Goal: Information Seeking & Learning: Find specific page/section

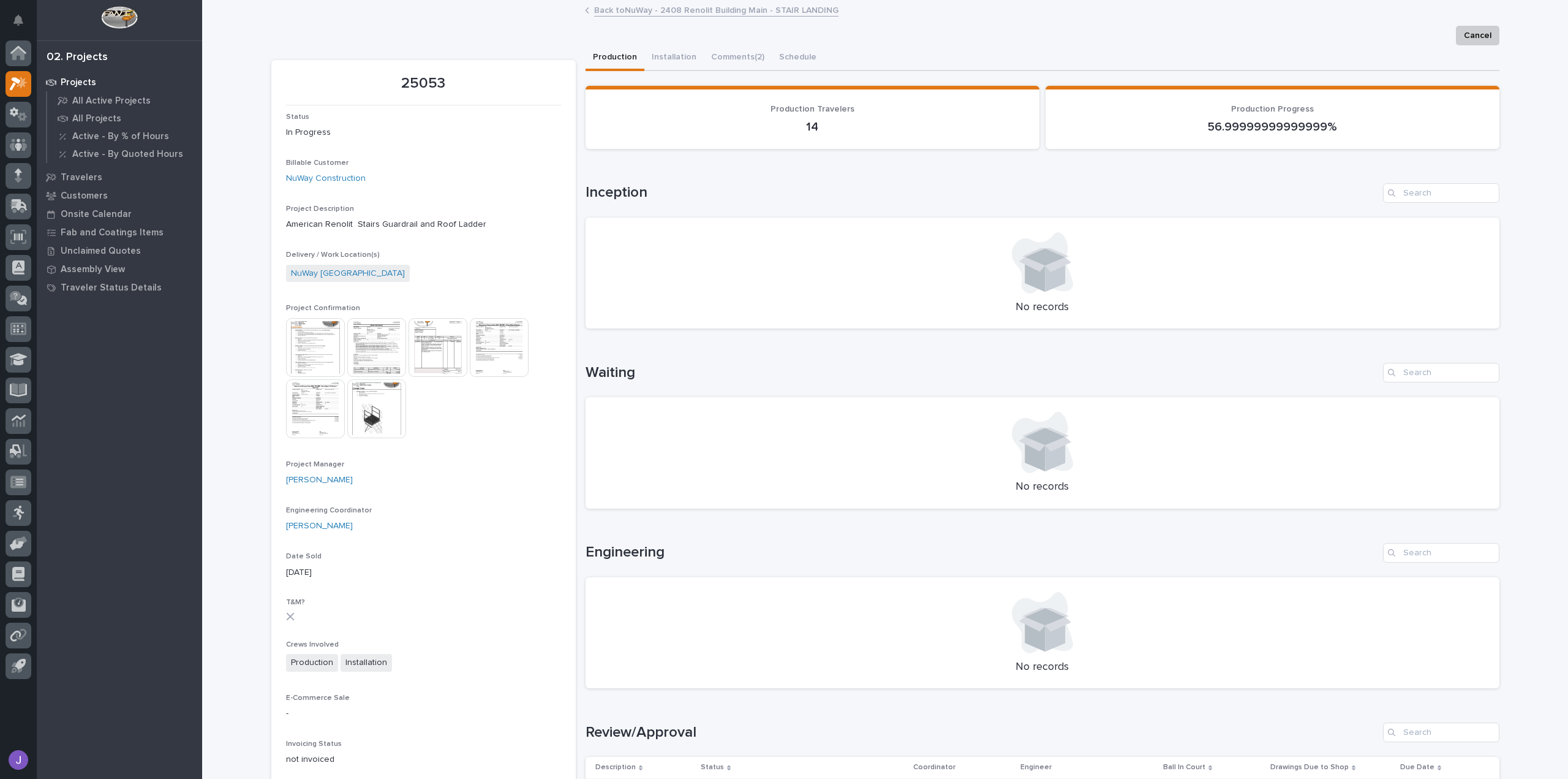
click at [369, 415] on img at bounding box center [376, 408] width 59 height 59
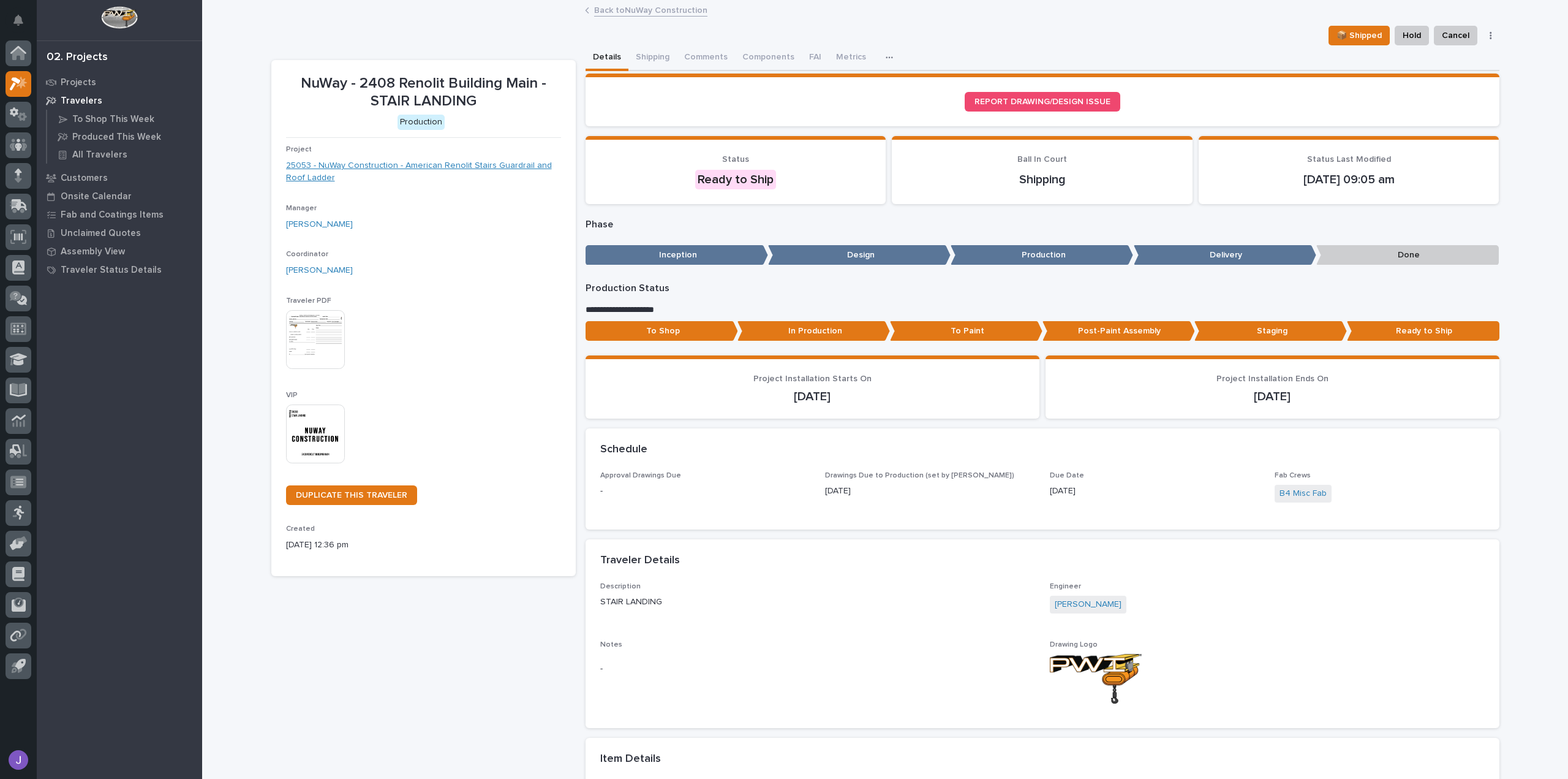
click at [323, 164] on link "25053 - NuWay Construction - American Renolit Stairs Guardrail and Roof Ladder" at bounding box center [424, 172] width 276 height 25
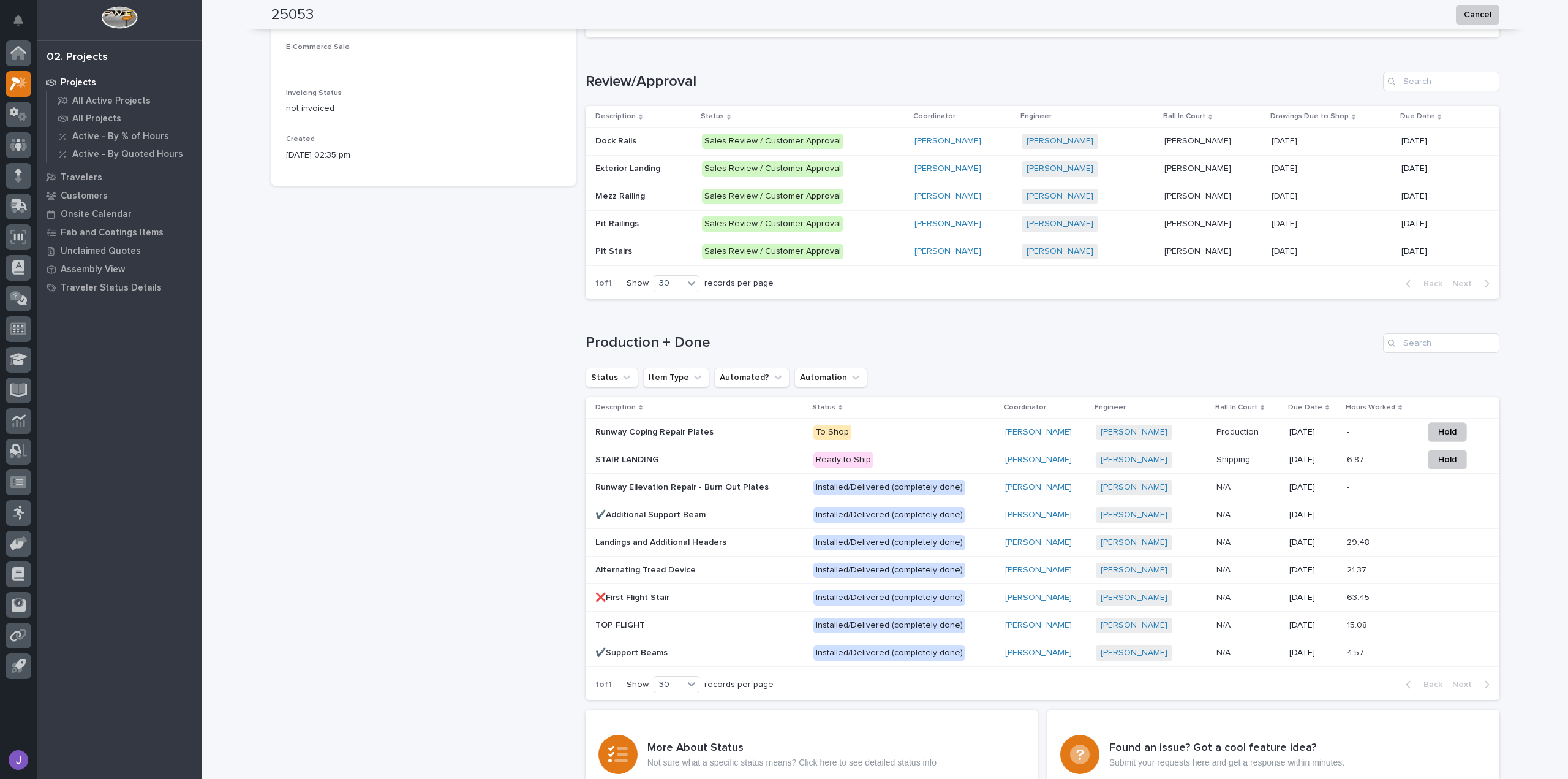
scroll to position [651, 0]
click at [647, 194] on p at bounding box center [644, 196] width 97 height 10
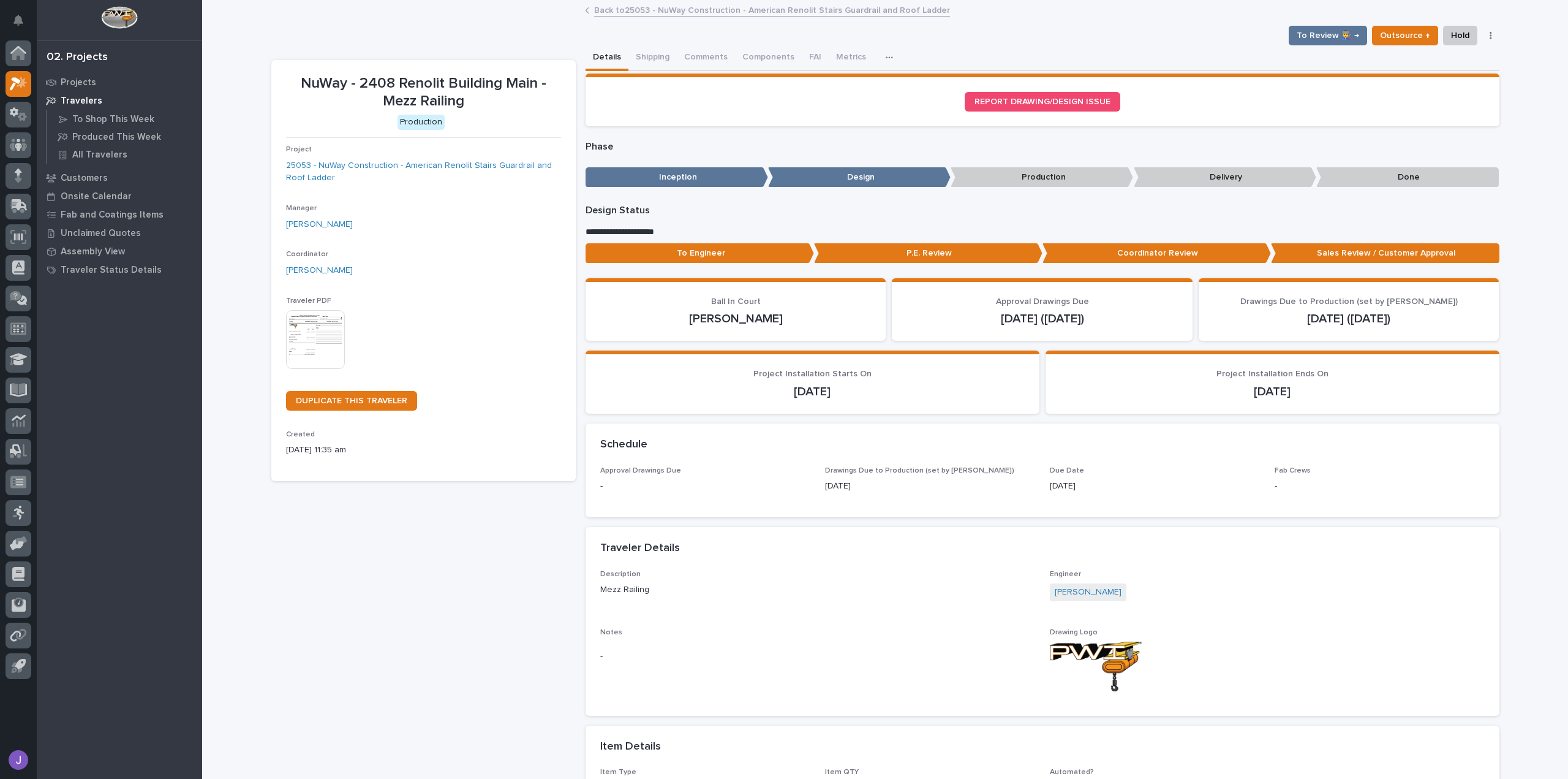
click at [1033, 186] on p "Production" at bounding box center [1041, 178] width 182 height 20
click at [1047, 180] on p "Production" at bounding box center [1041, 178] width 182 height 20
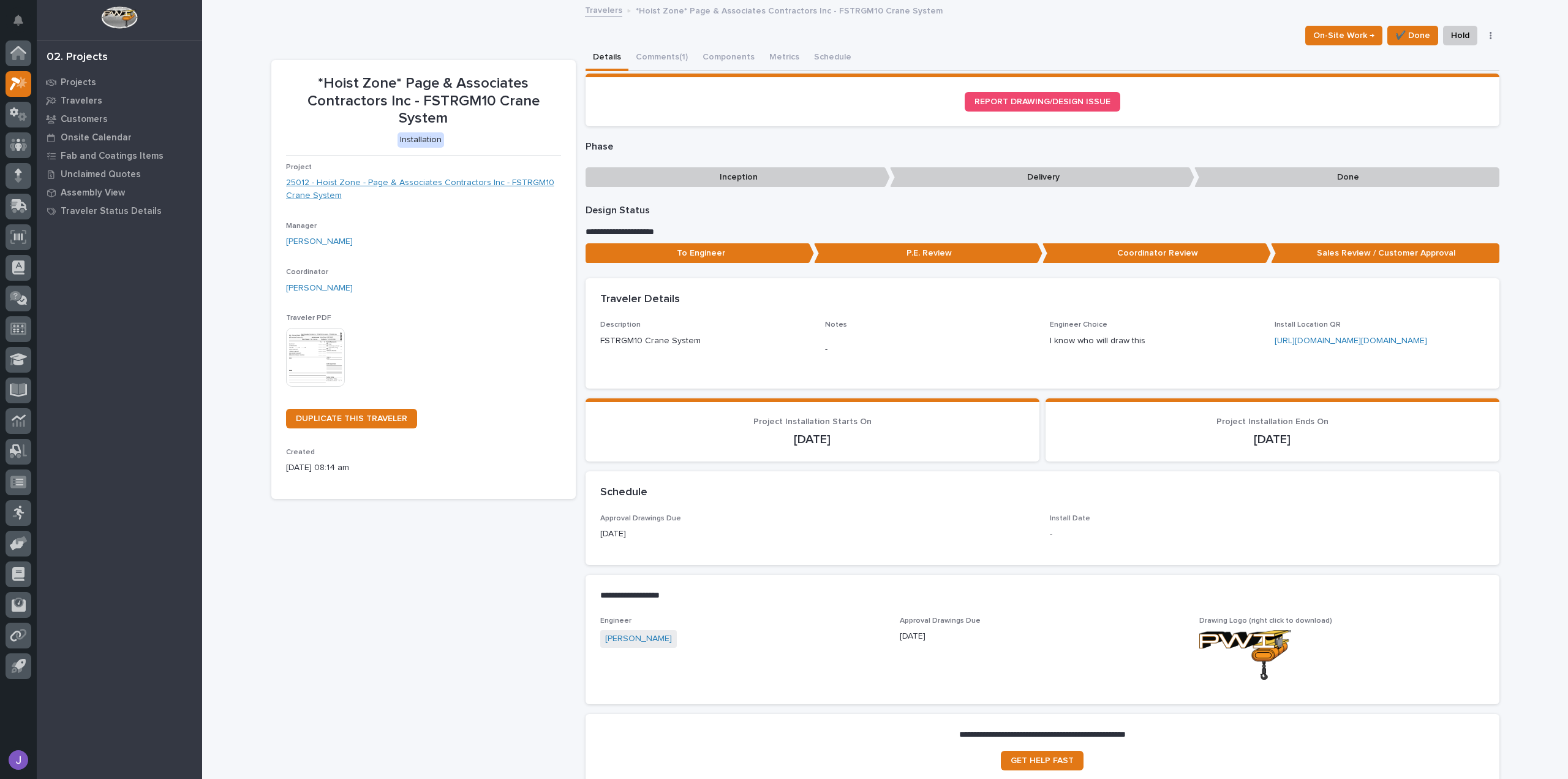
click at [516, 181] on link "25012 - Hoist Zone - Page & Associates Contractors Inc - FSTRGM10 Crane System" at bounding box center [424, 190] width 276 height 25
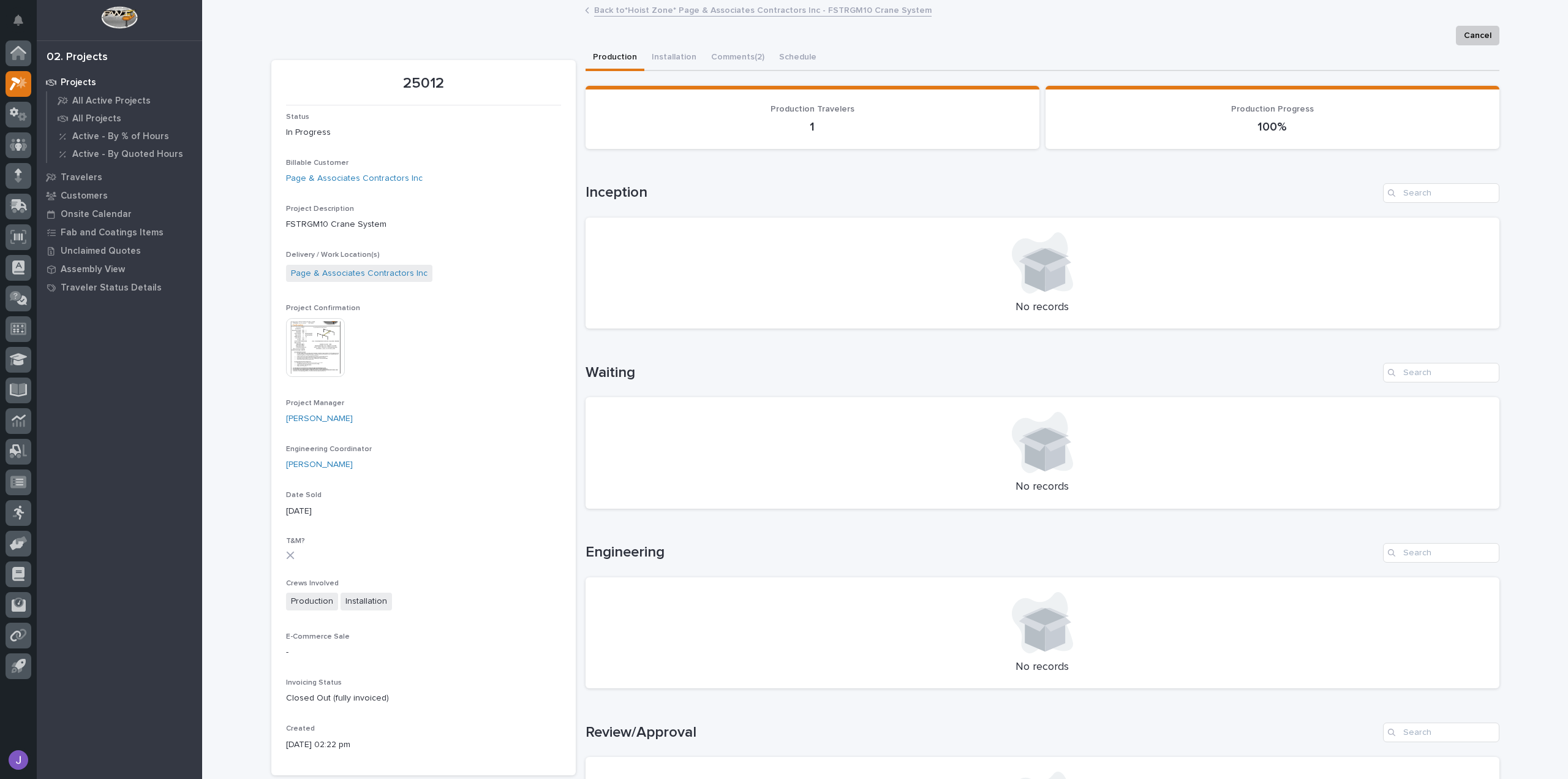
click at [304, 339] on img at bounding box center [315, 347] width 59 height 59
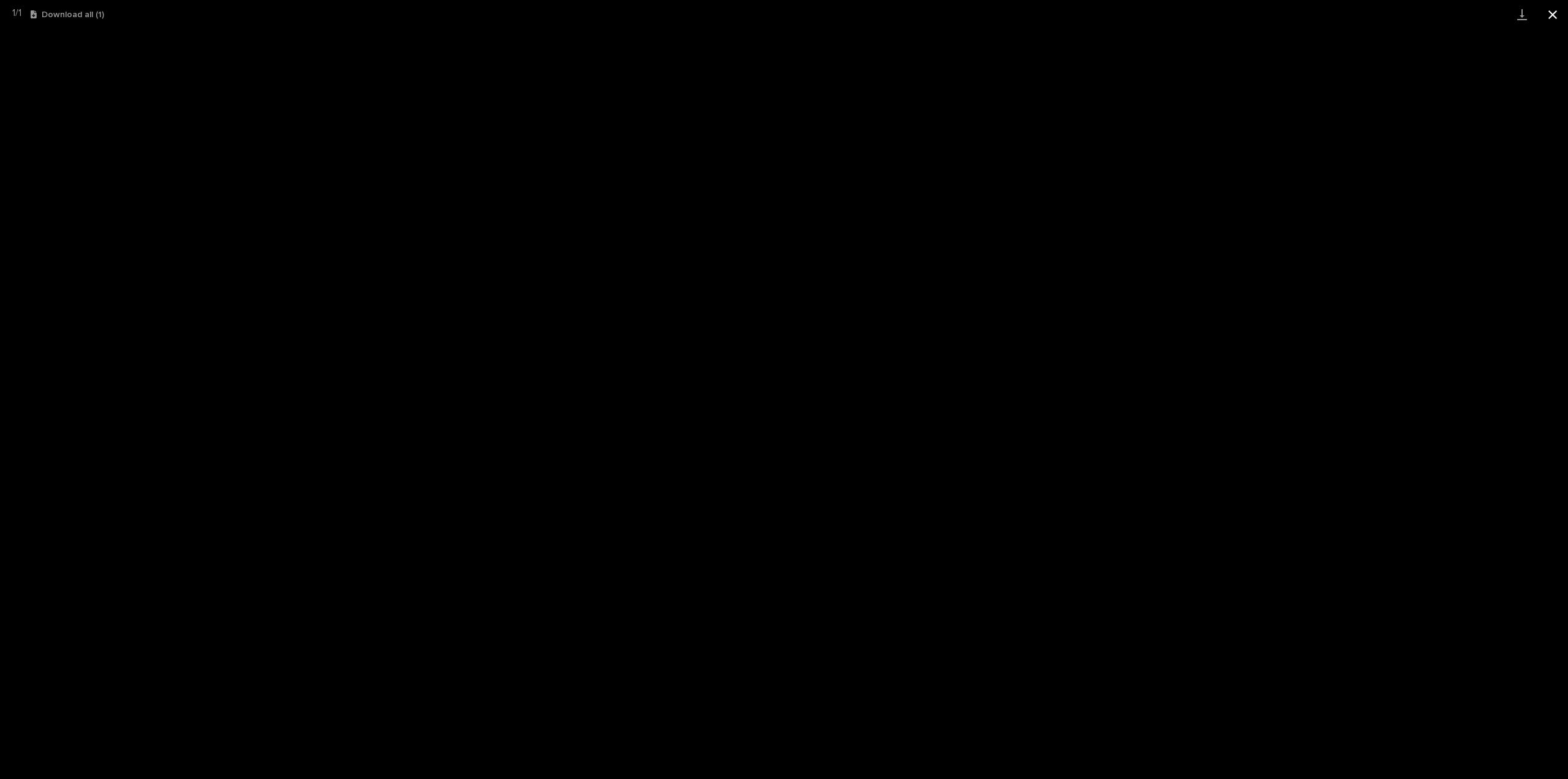
click at [1550, 18] on button "Close gallery" at bounding box center [1553, 15] width 31 height 29
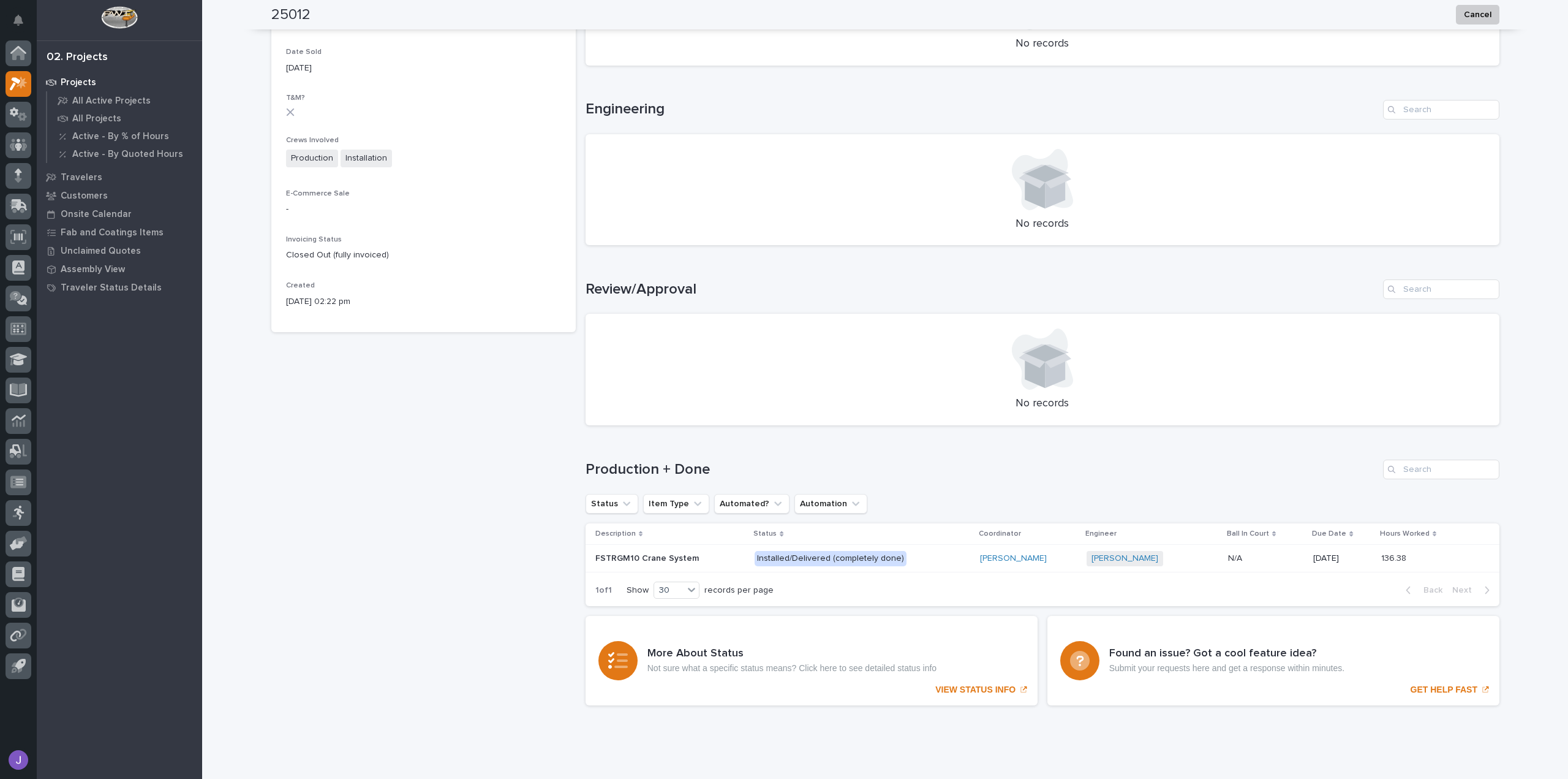
scroll to position [474, 0]
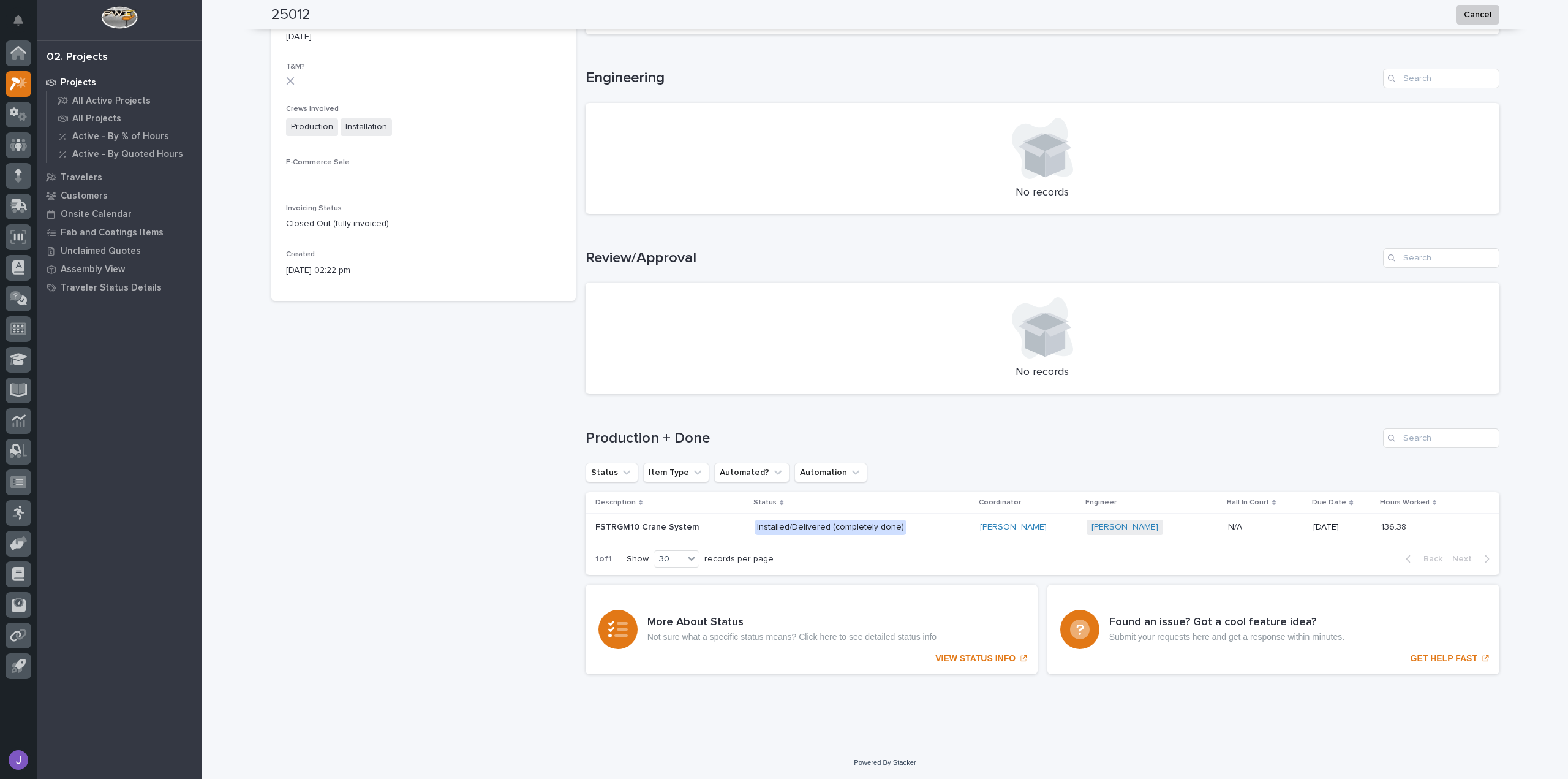
click at [655, 529] on p "FSTRGM10 Crane System" at bounding box center [648, 526] width 106 height 13
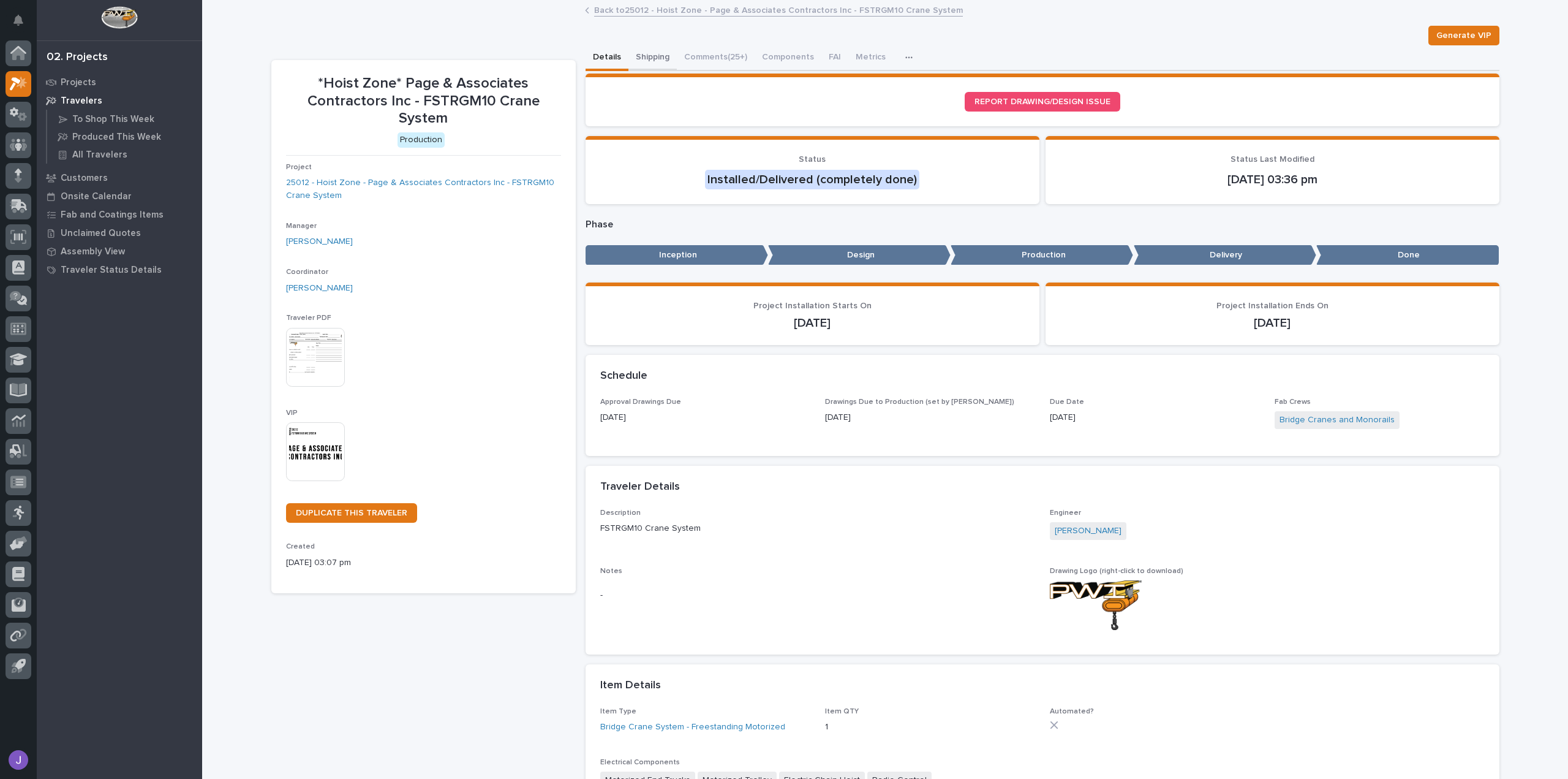
click at [636, 60] on button "Shipping" at bounding box center [653, 58] width 48 height 25
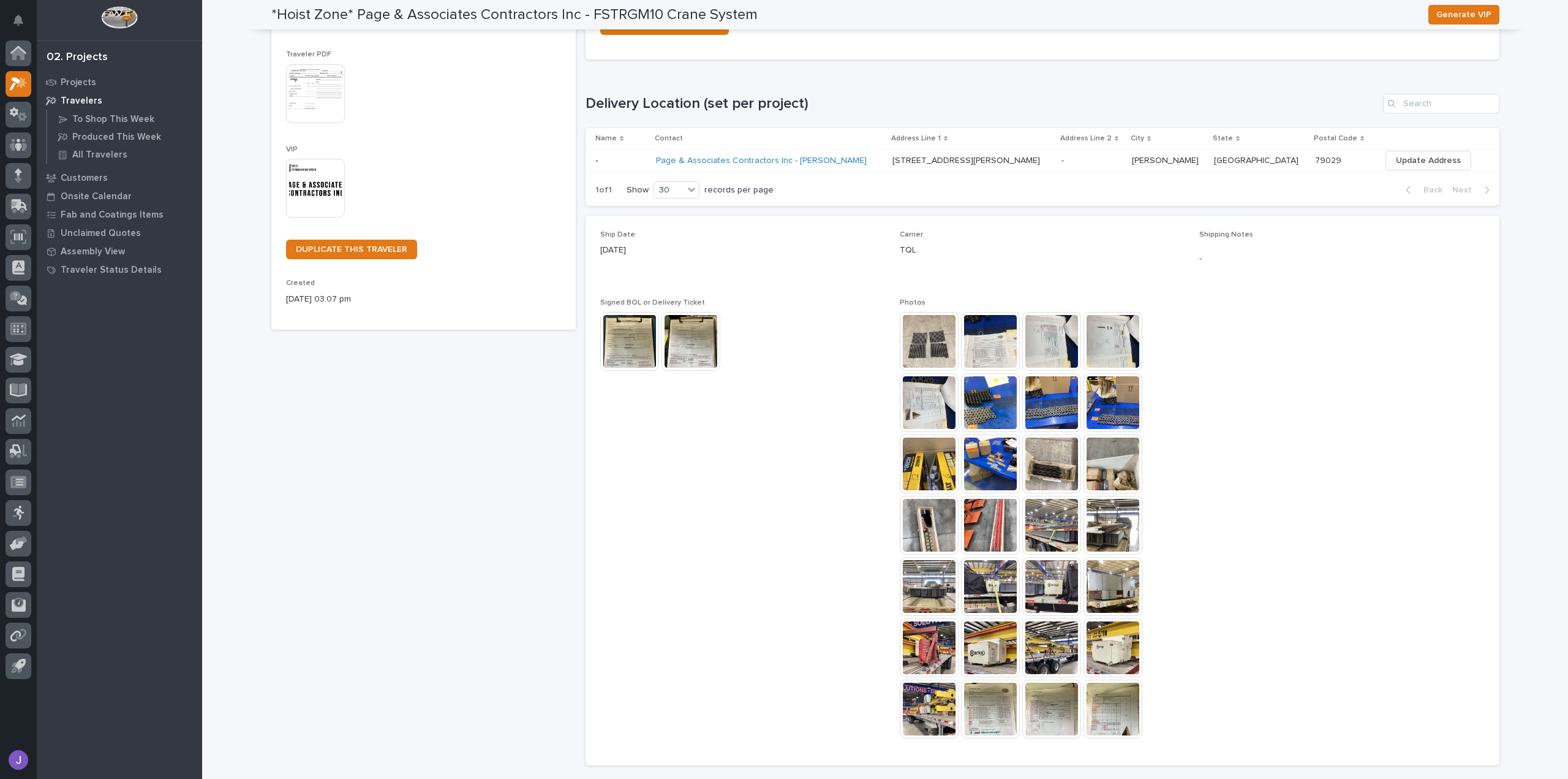
scroll to position [245, 0]
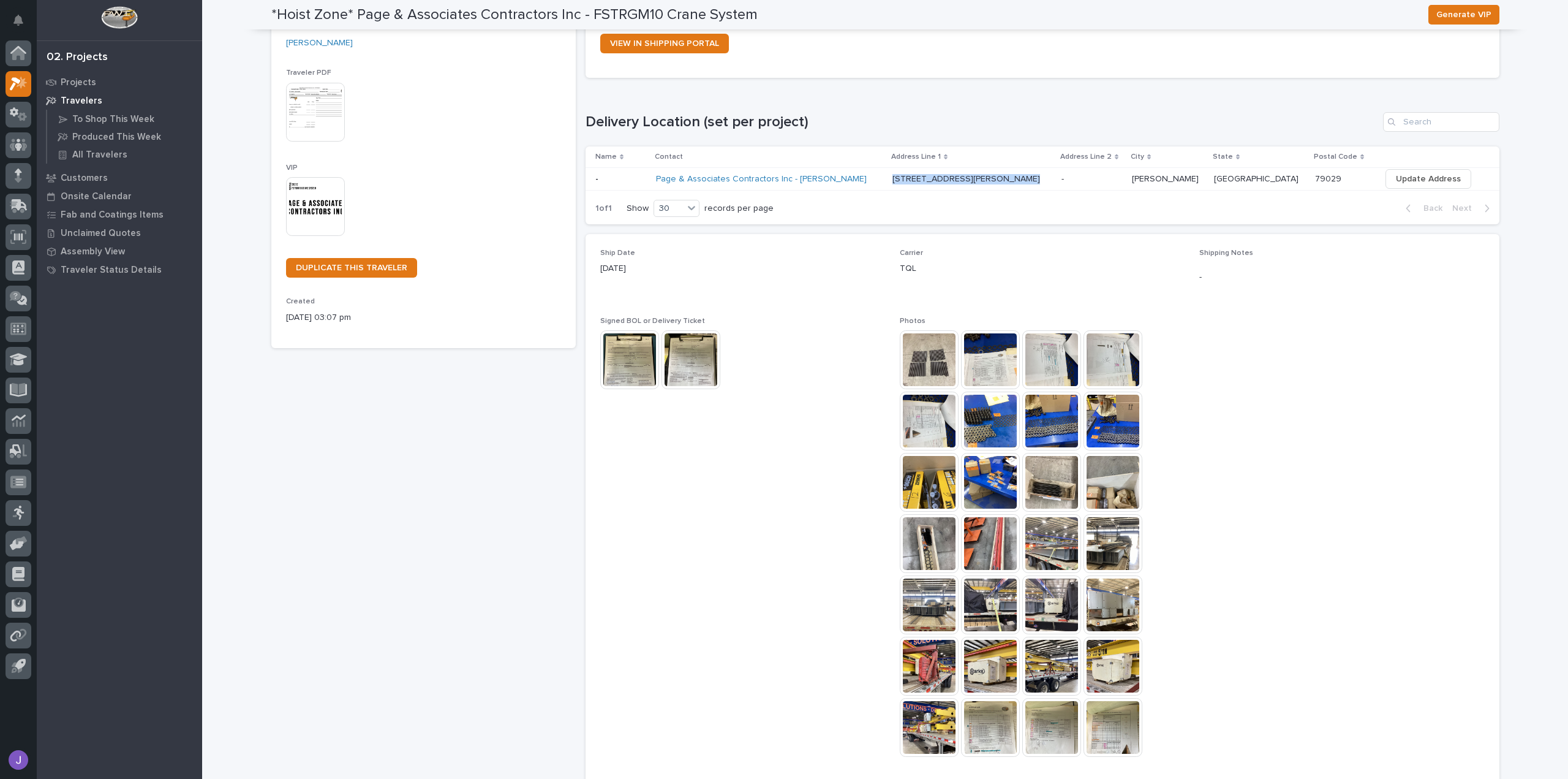
click at [931, 177] on td "311 S Twichell Ave 311 S Twichell Ave" at bounding box center [972, 179] width 169 height 23
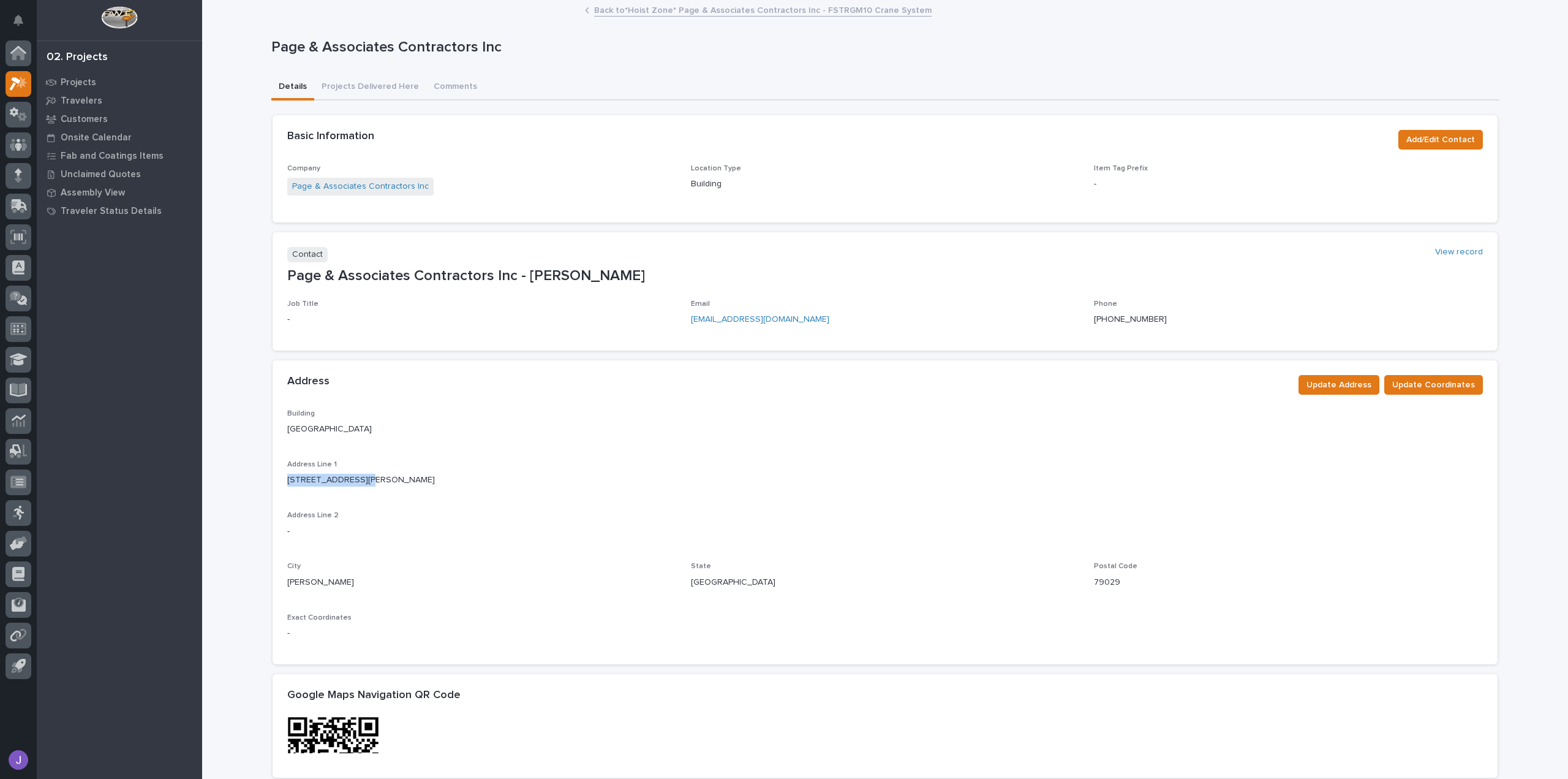
drag, startPoint x: 282, startPoint y: 482, endPoint x: 352, endPoint y: 490, distance: 70.5
click at [352, 490] on div "Building Main Building Address Line 1 311 S Twichell Ave Address Line 2 - City …" at bounding box center [886, 537] width 1225 height 255
copy p "311 S Twichell Ave"
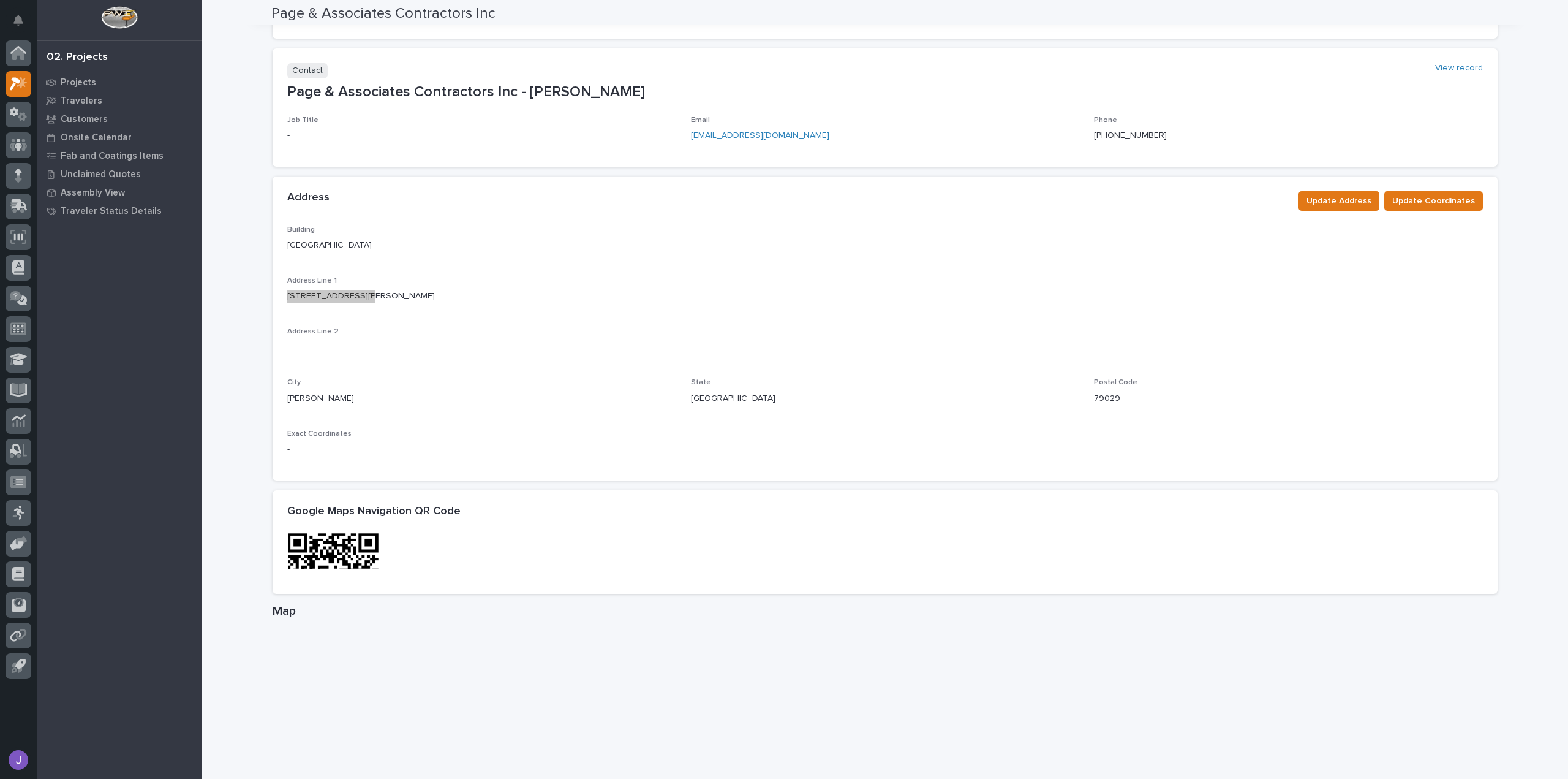
scroll to position [429, 0]
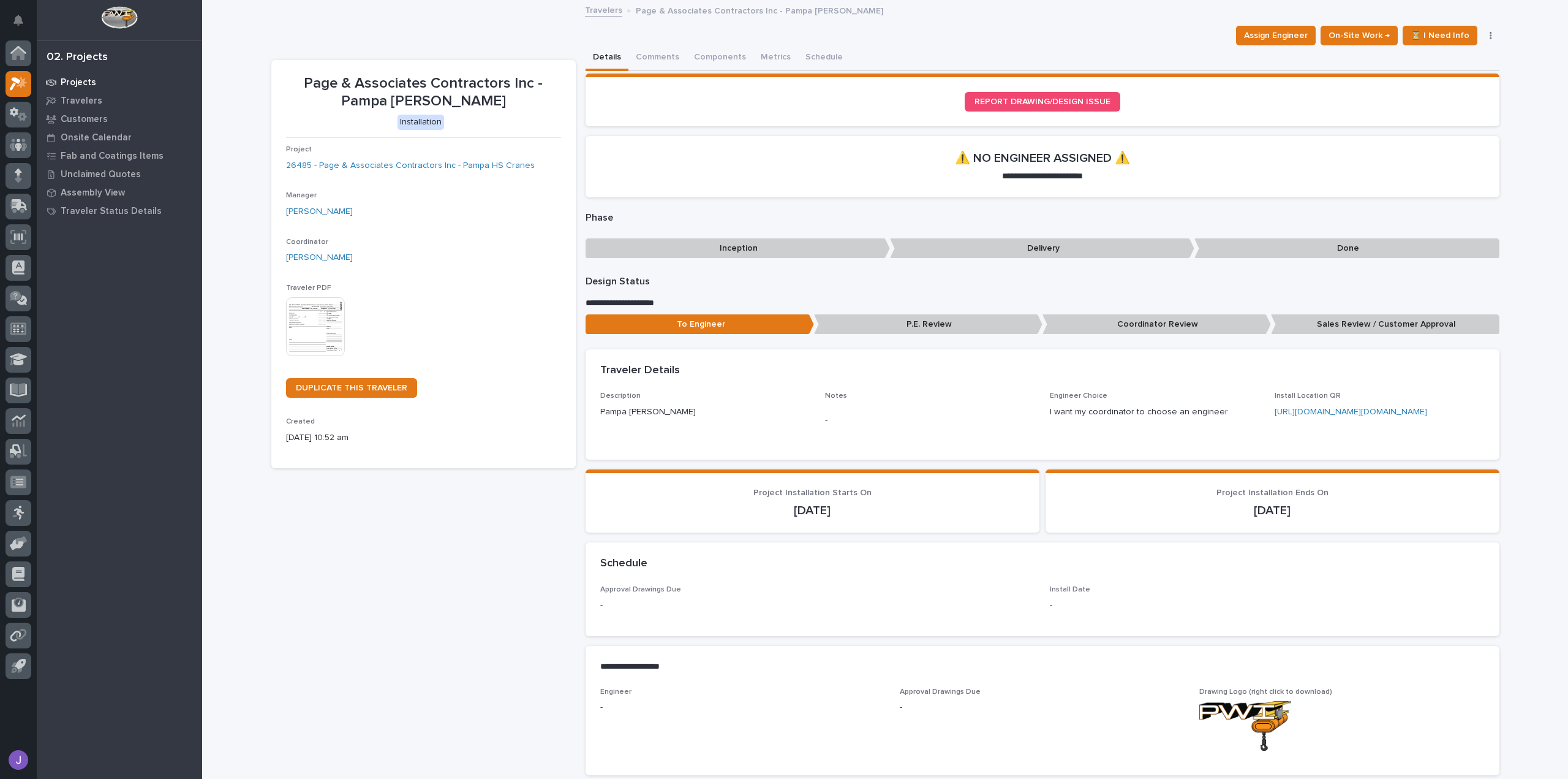
click at [70, 84] on p "Projects" at bounding box center [78, 83] width 35 height 11
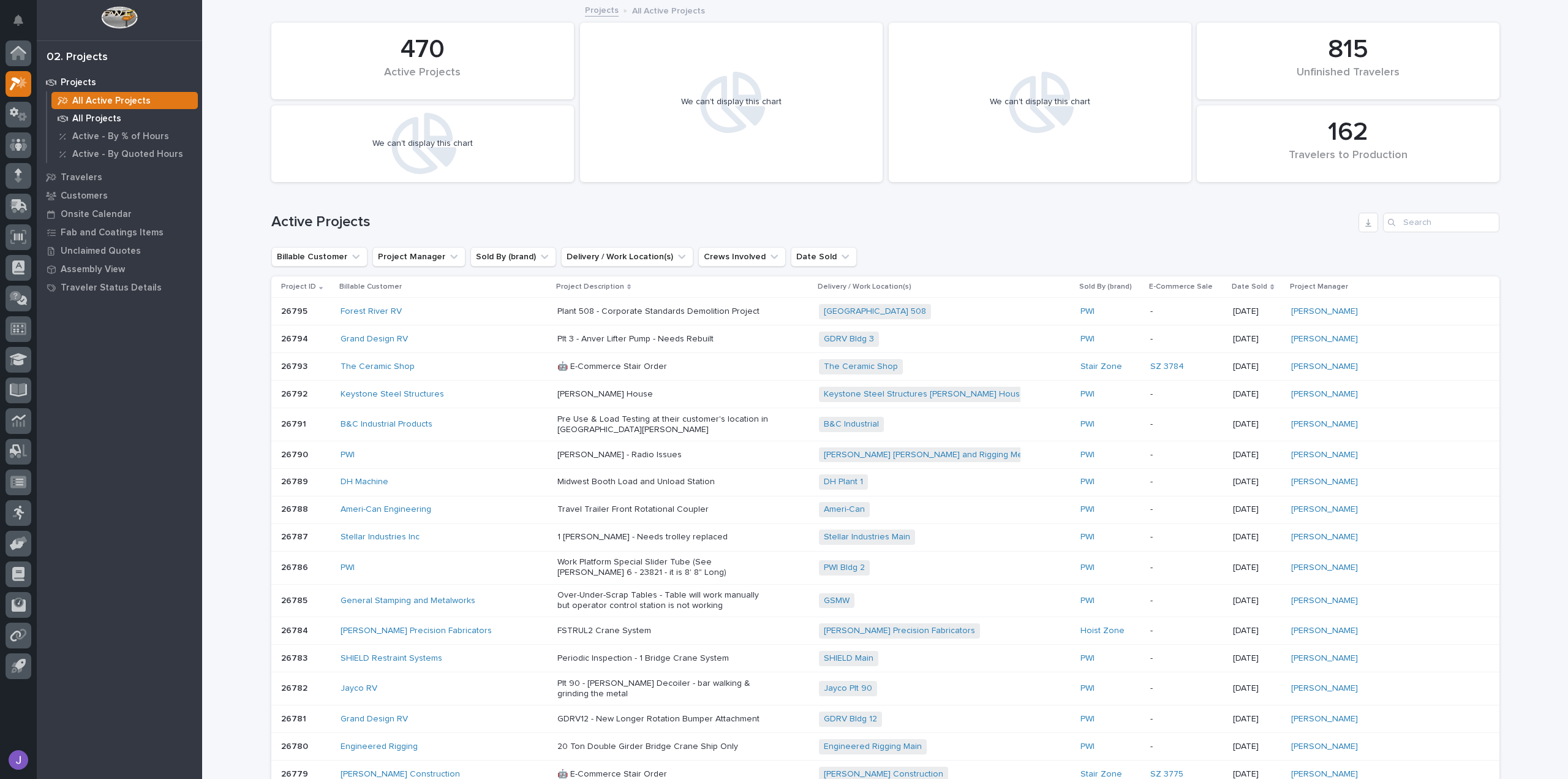
click at [127, 122] on div "All Projects" at bounding box center [125, 118] width 147 height 17
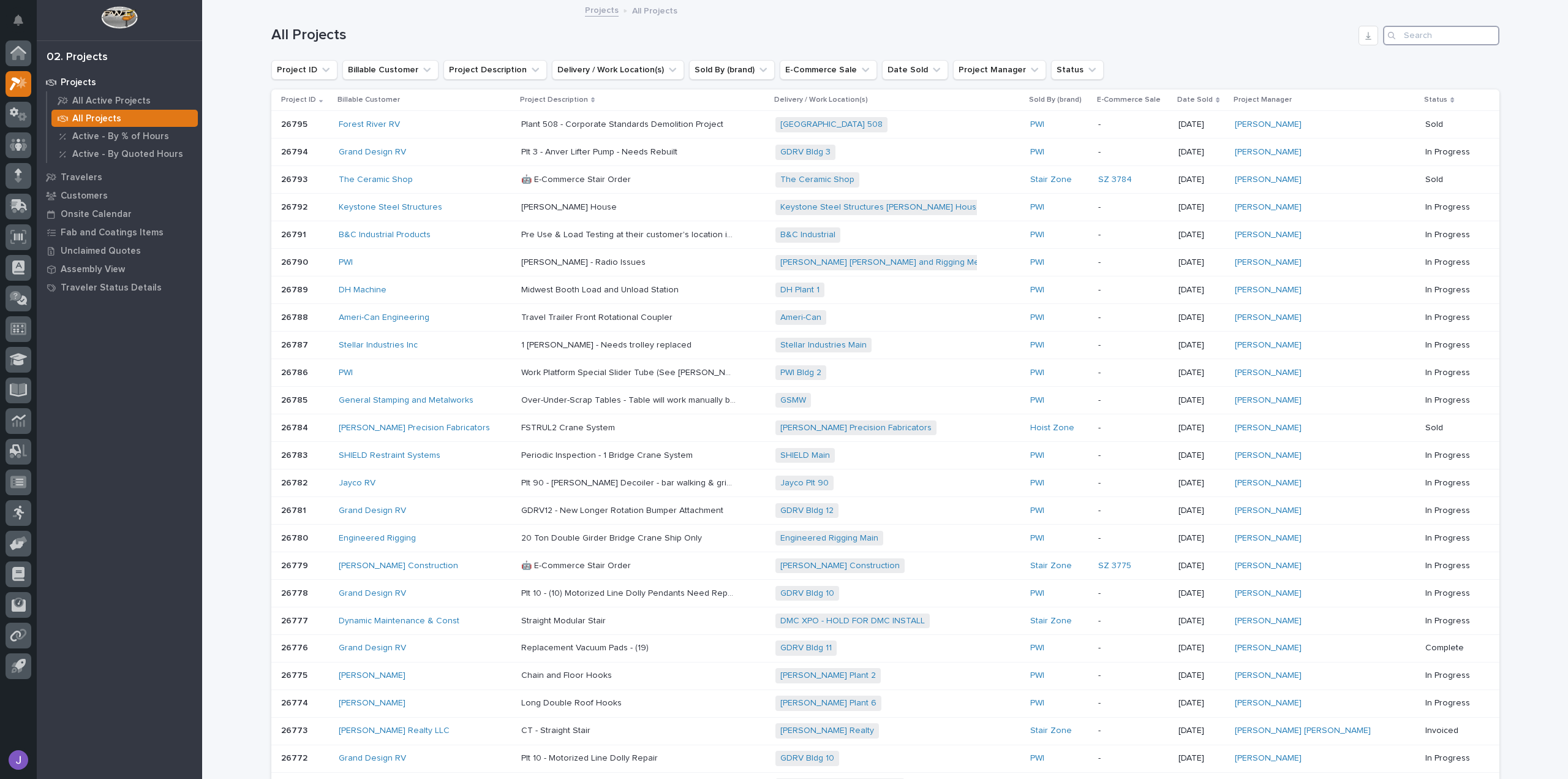
click at [1418, 37] on input "Search" at bounding box center [1441, 35] width 116 height 20
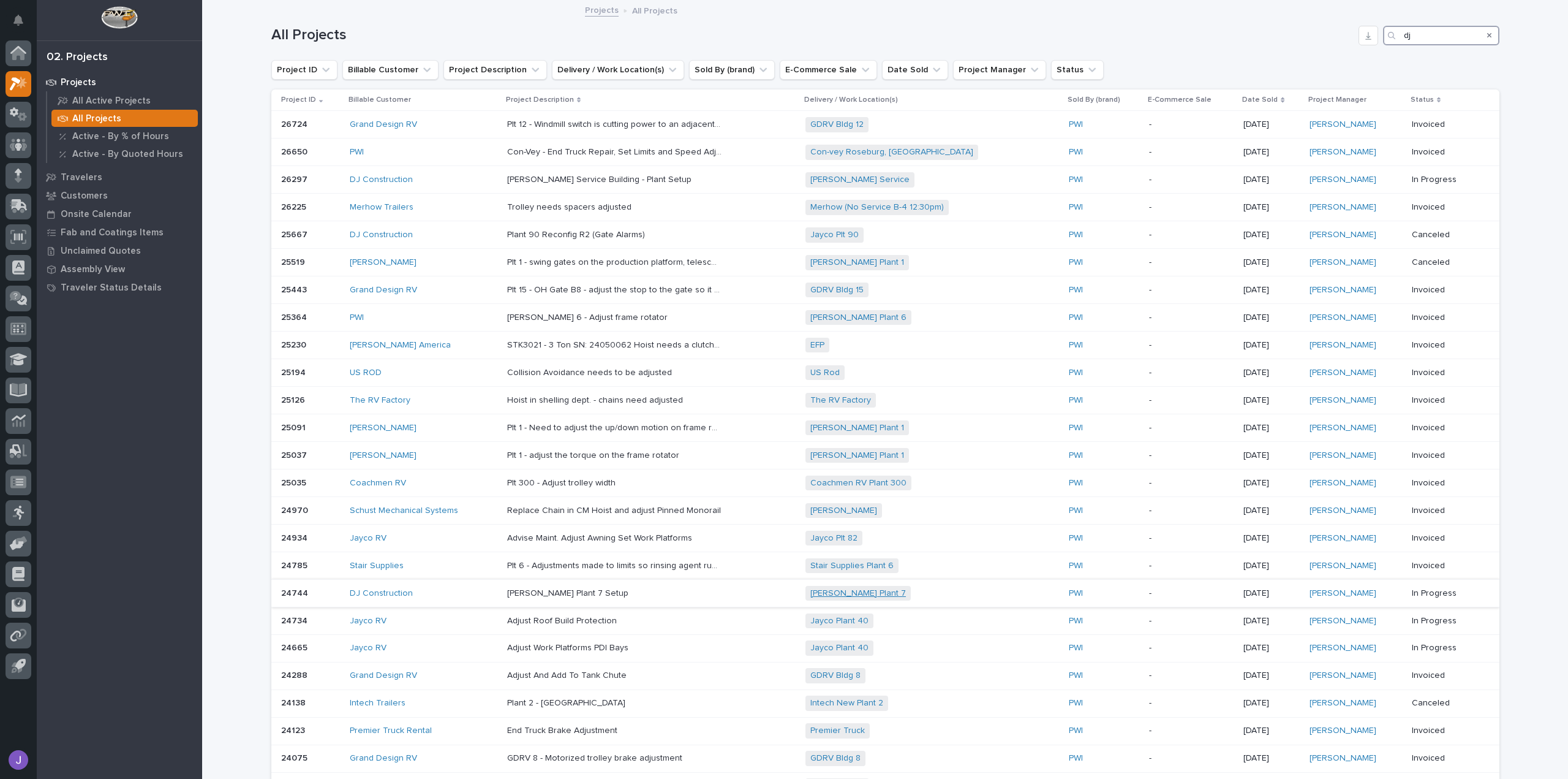
type input "dj"
click at [877, 593] on link "[PERSON_NAME] Plant 7" at bounding box center [857, 593] width 95 height 10
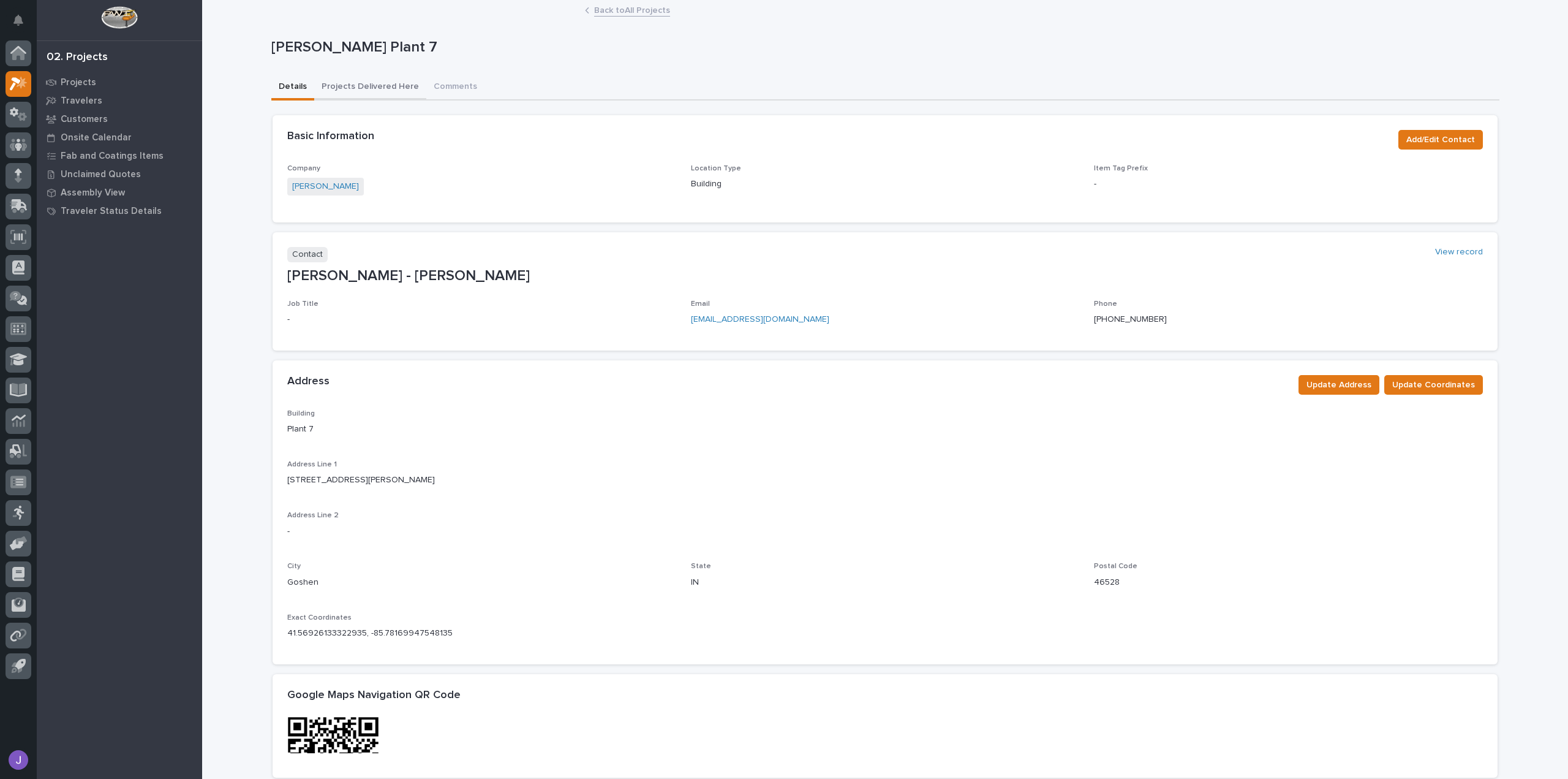
click at [385, 83] on button "Projects Delivered Here" at bounding box center [371, 87] width 112 height 25
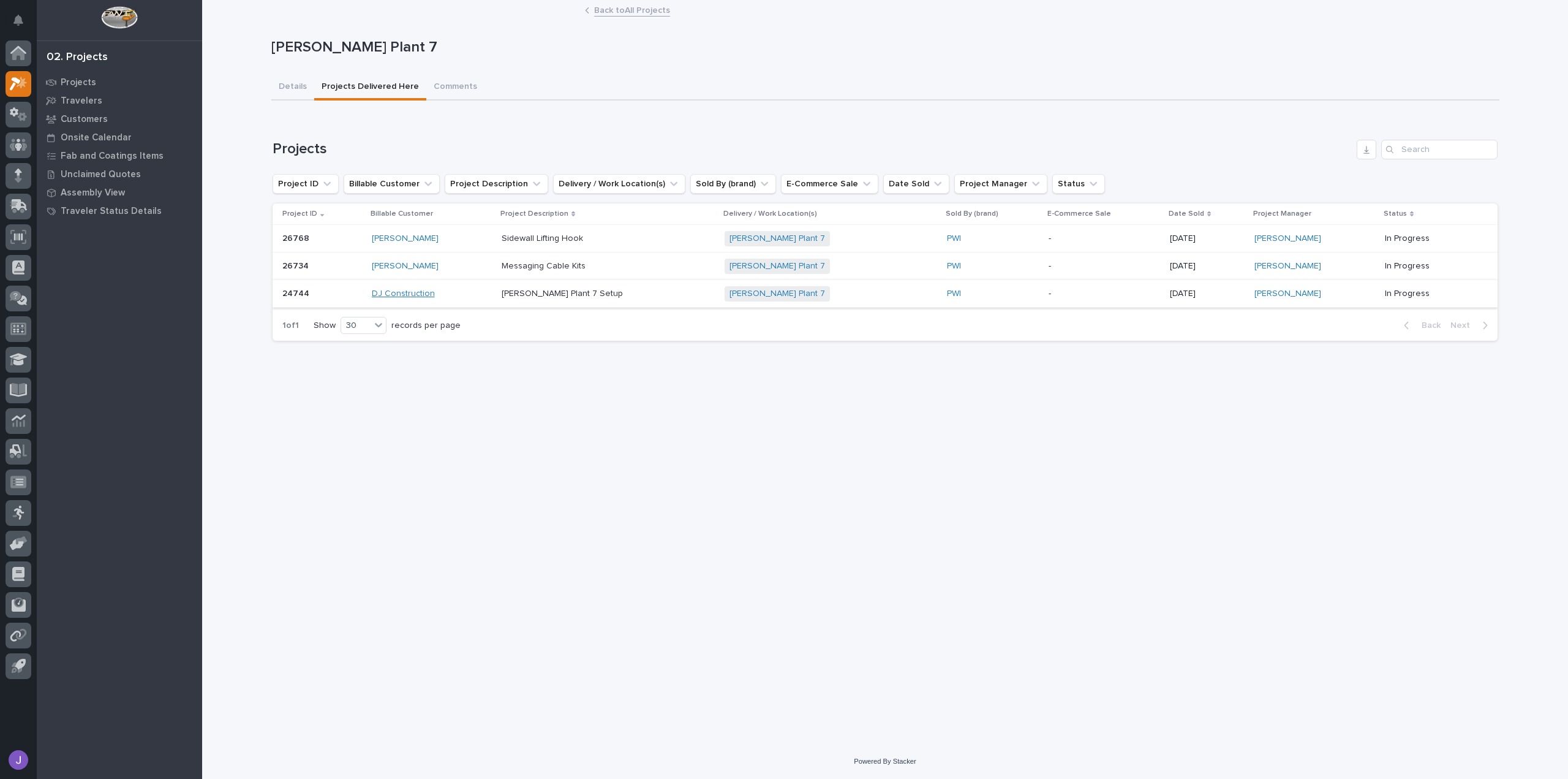
click at [432, 293] on link "DJ Construction" at bounding box center [403, 293] width 63 height 10
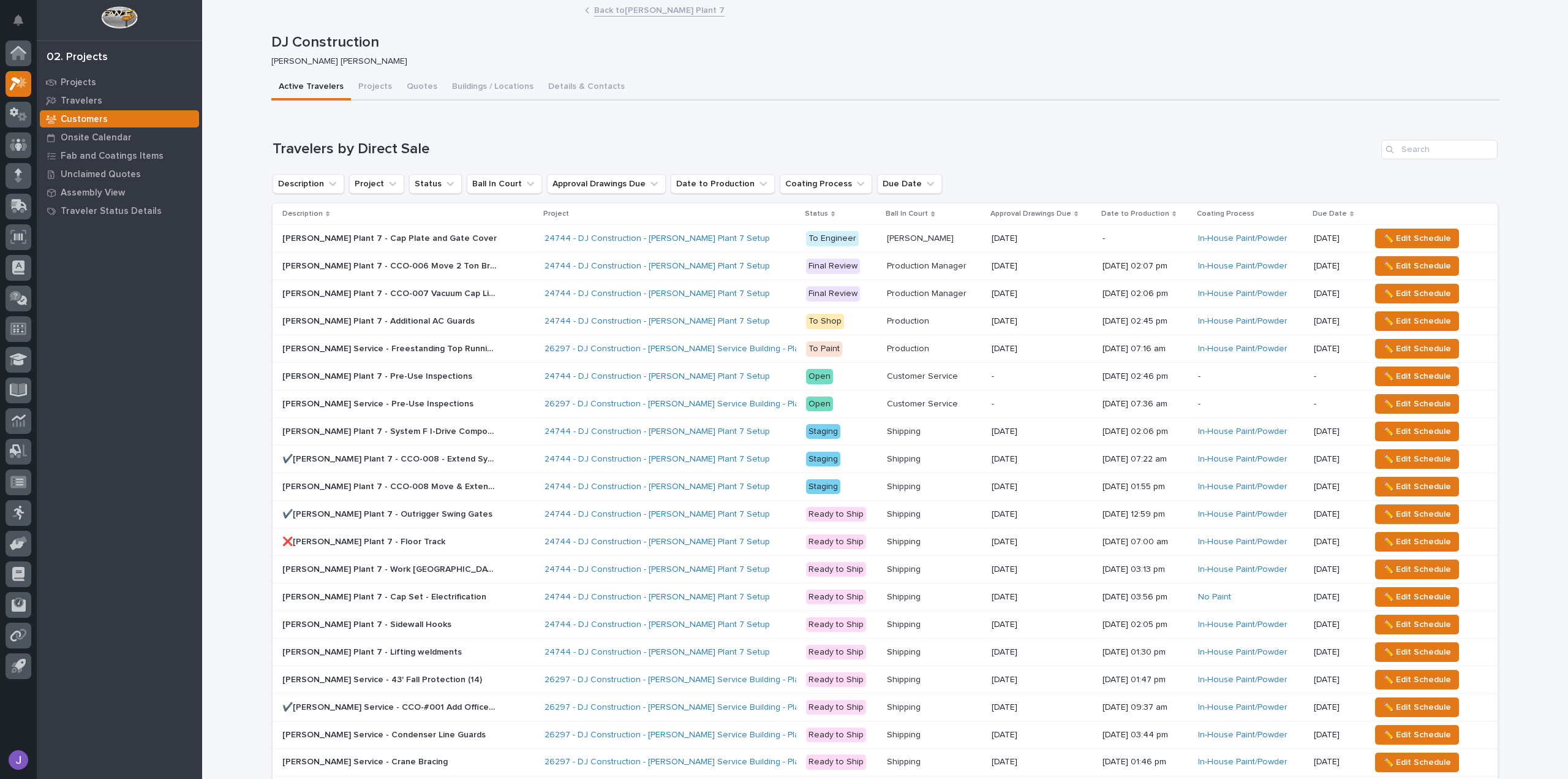
click at [484, 426] on p at bounding box center [390, 431] width 215 height 10
click at [473, 487] on p "Brinkley Plant 7 - CCO-008 Move & Extend System A&B" at bounding box center [391, 486] width 217 height 13
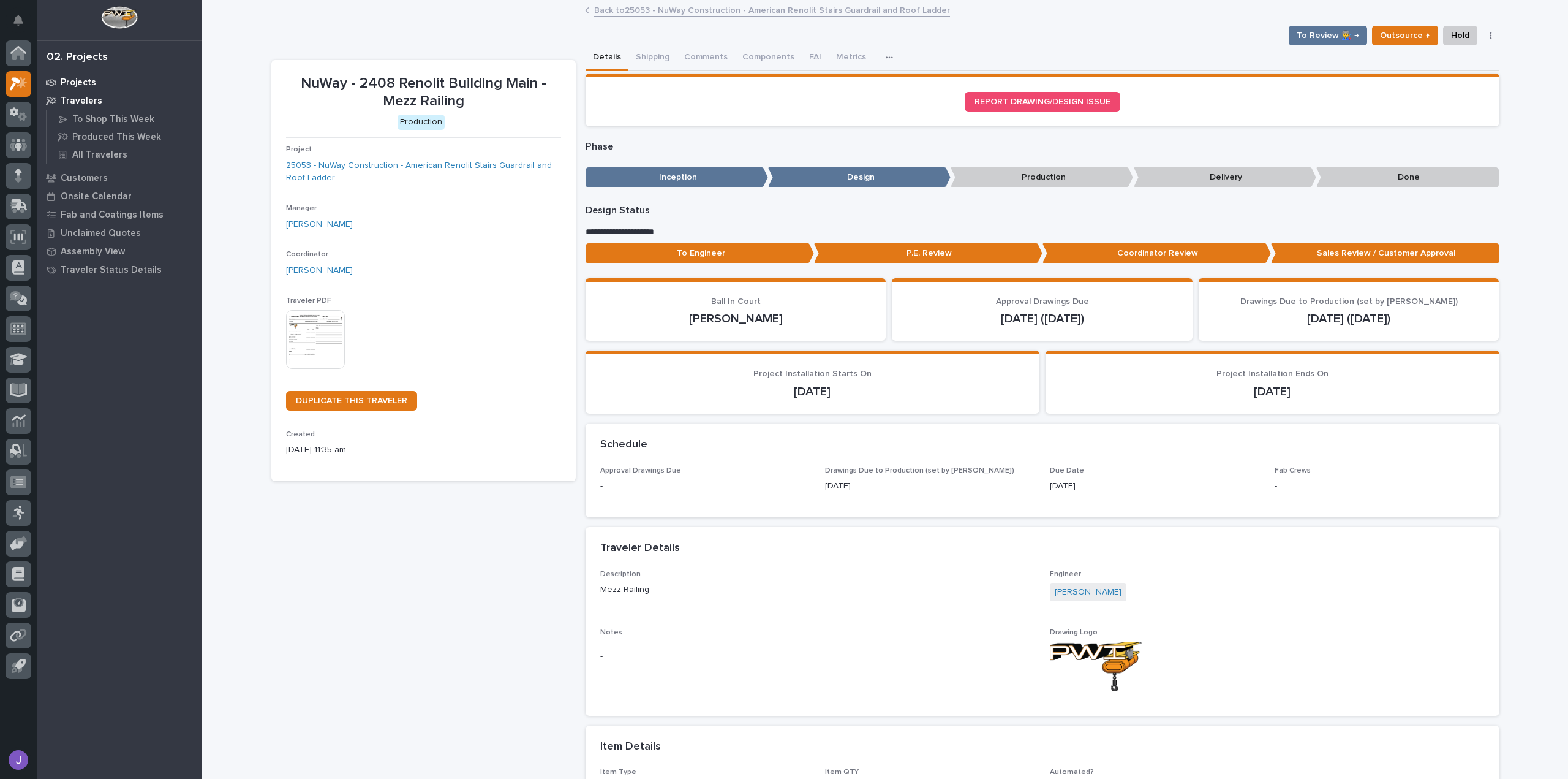
click at [86, 81] on p "Projects" at bounding box center [78, 83] width 35 height 11
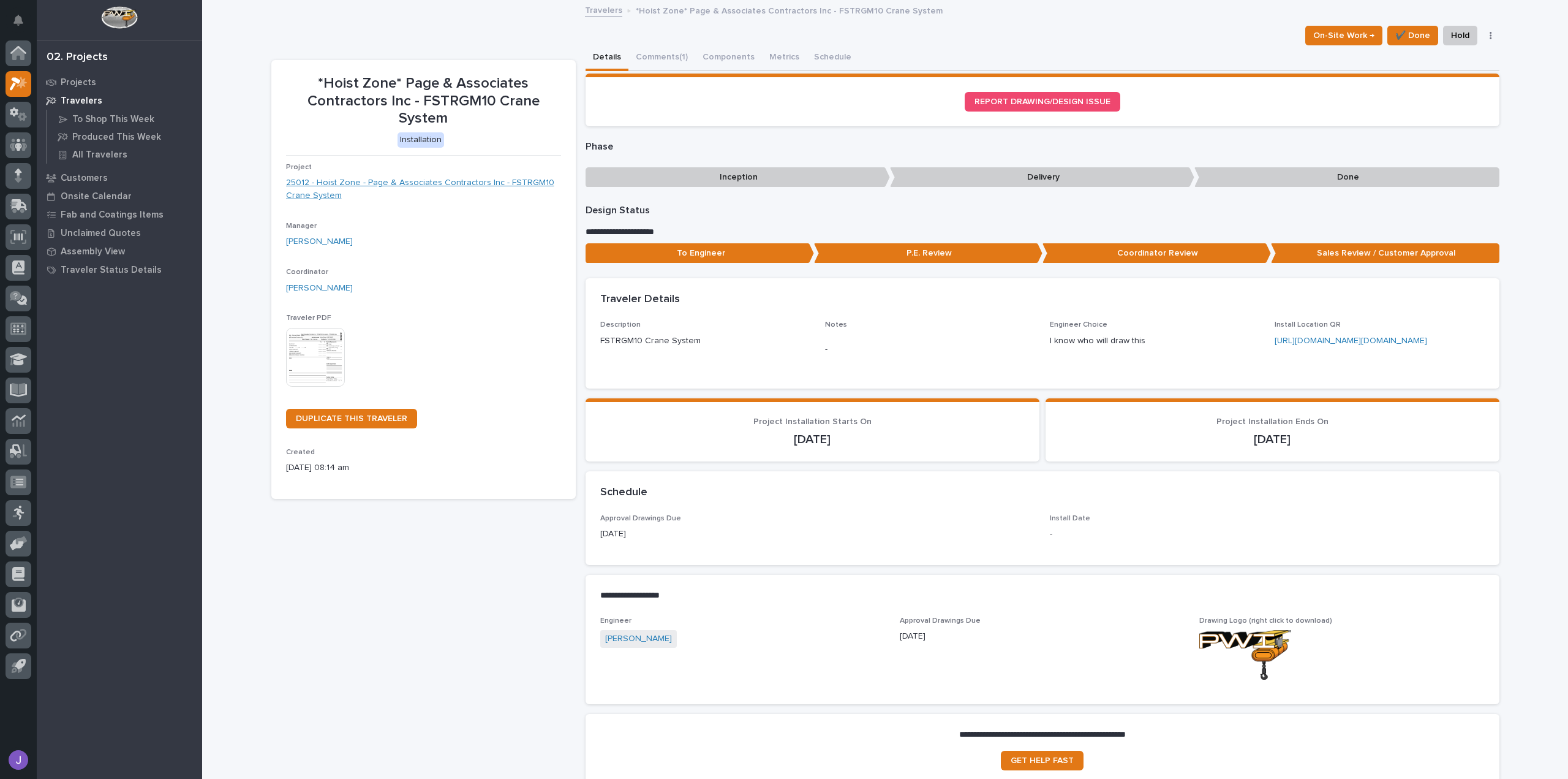
click at [446, 187] on link "25012 - Hoist Zone - Page & Associates Contractors Inc - FSTRGM10 Crane System" at bounding box center [424, 190] width 276 height 25
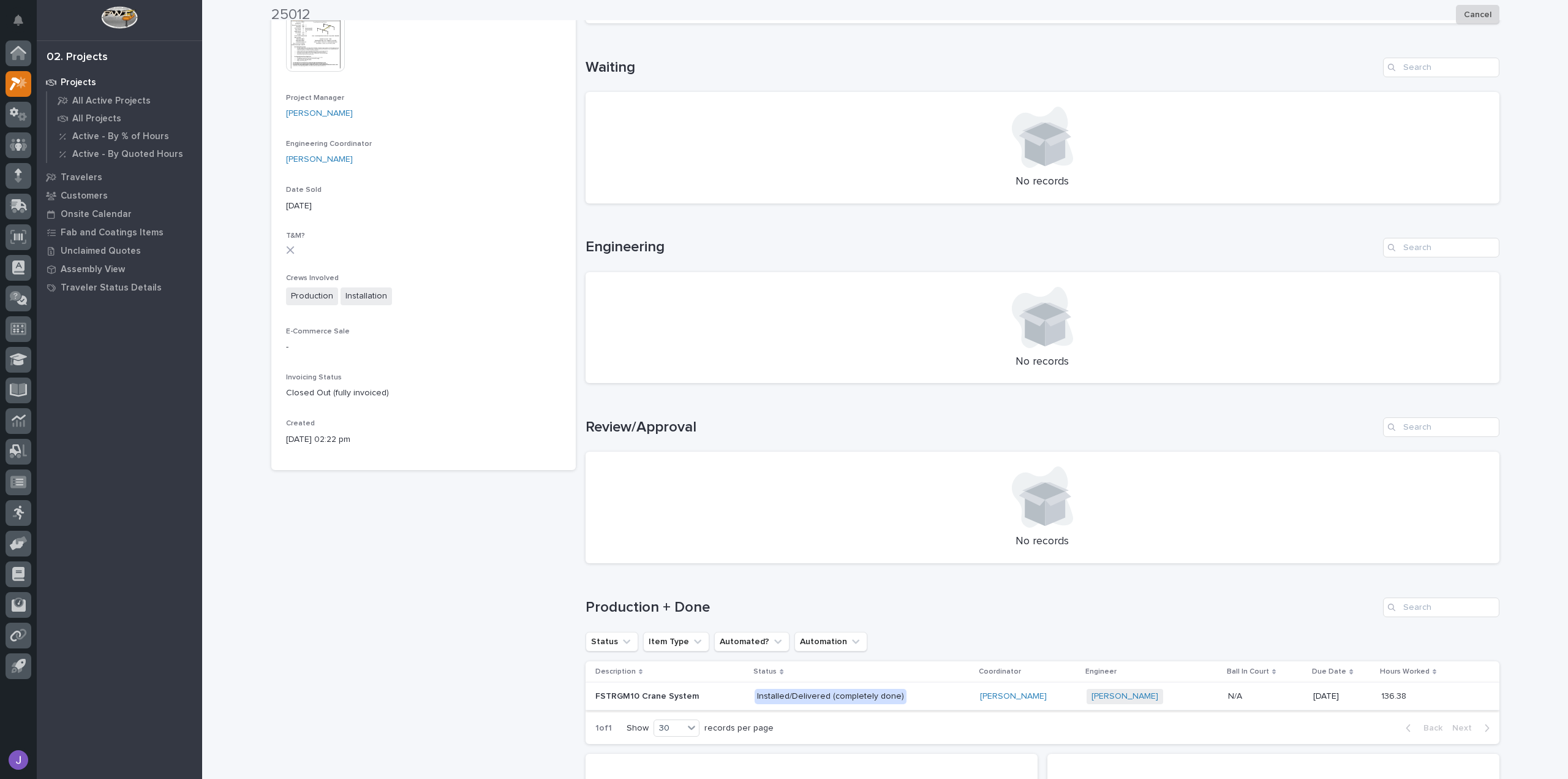
scroll to position [474, 0]
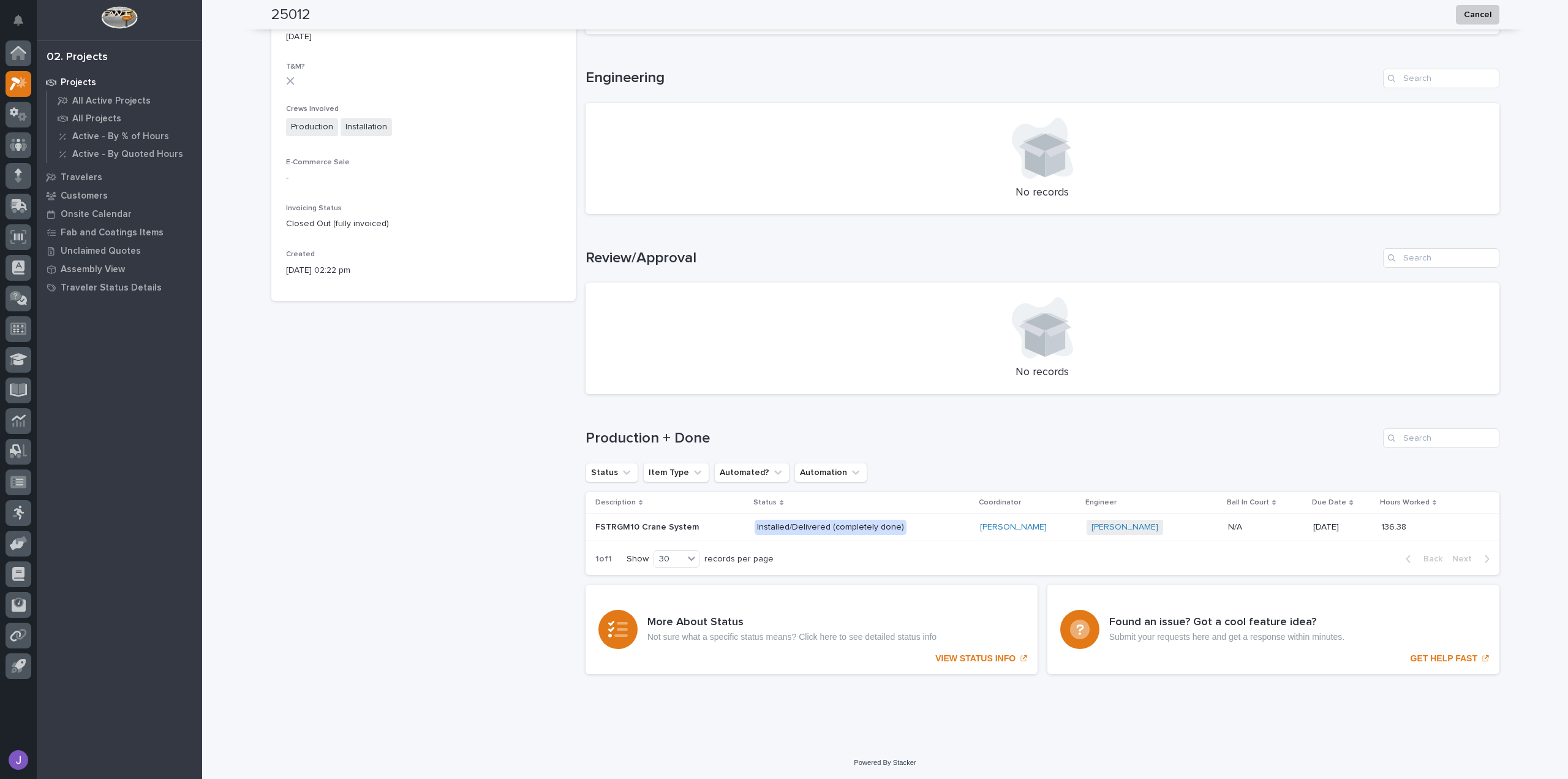
click at [654, 521] on p "FSTRGM10 Crane System" at bounding box center [648, 526] width 106 height 13
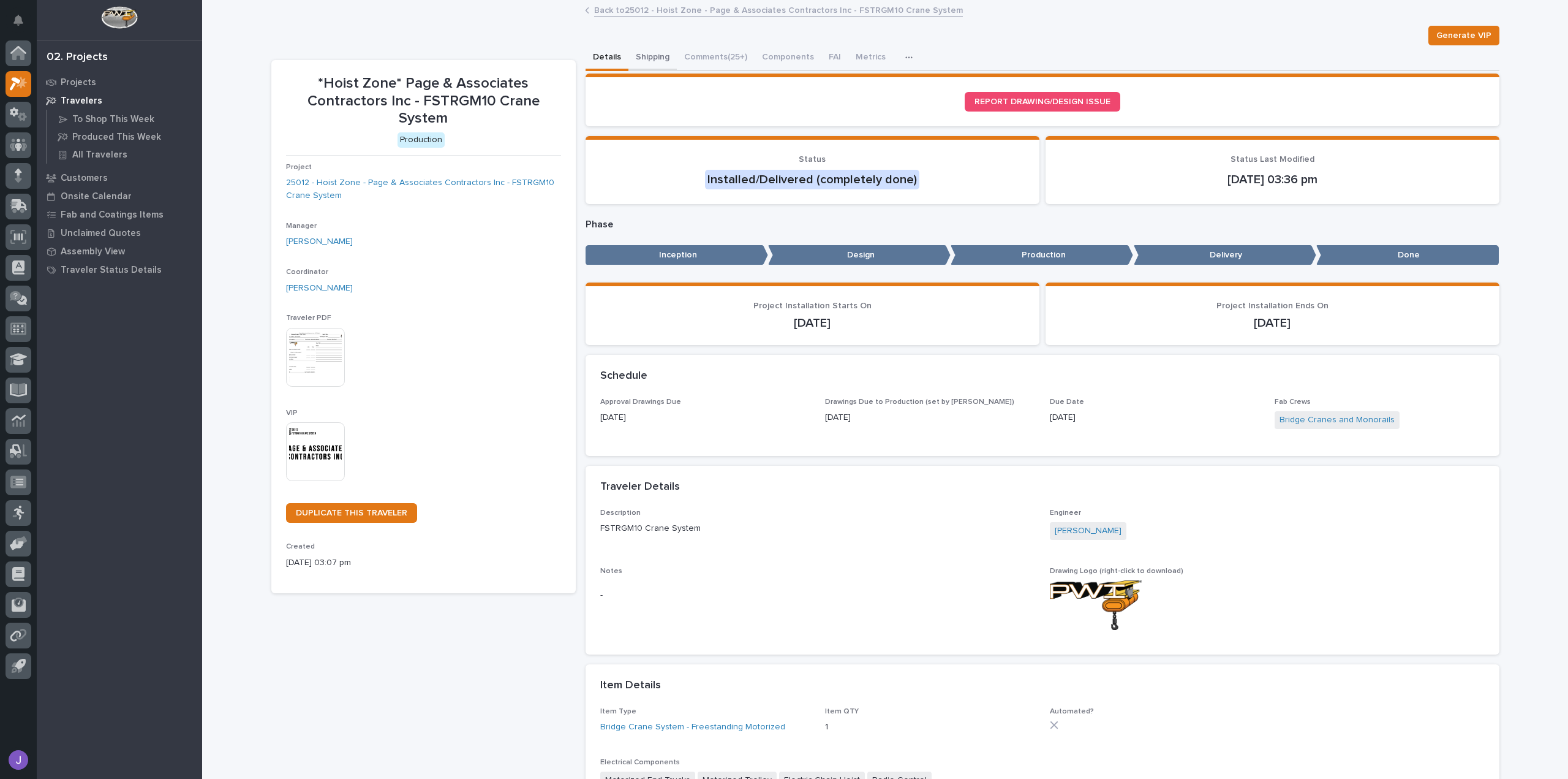
click at [652, 61] on button "Shipping" at bounding box center [653, 58] width 48 height 25
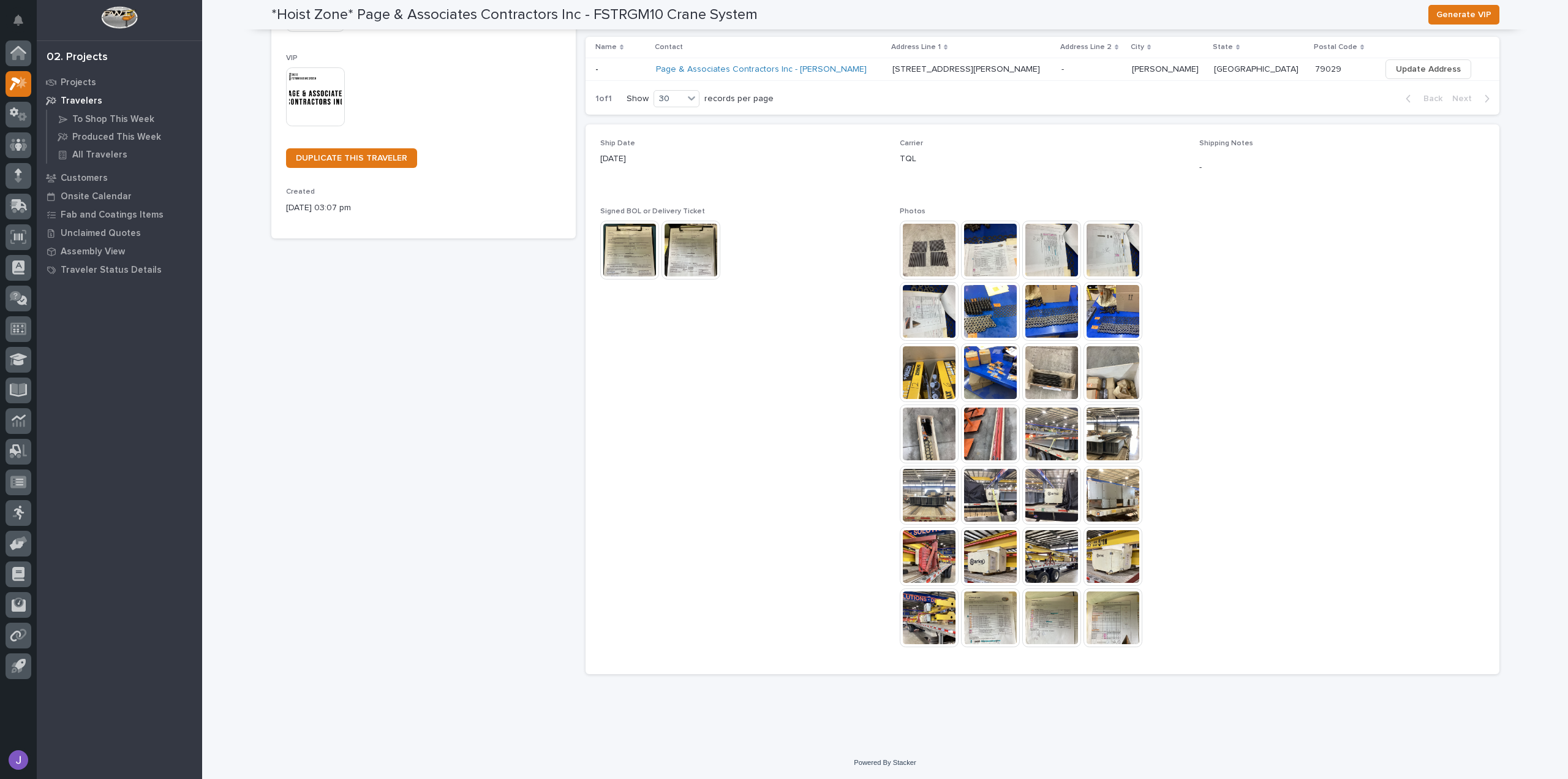
scroll to position [171, 0]
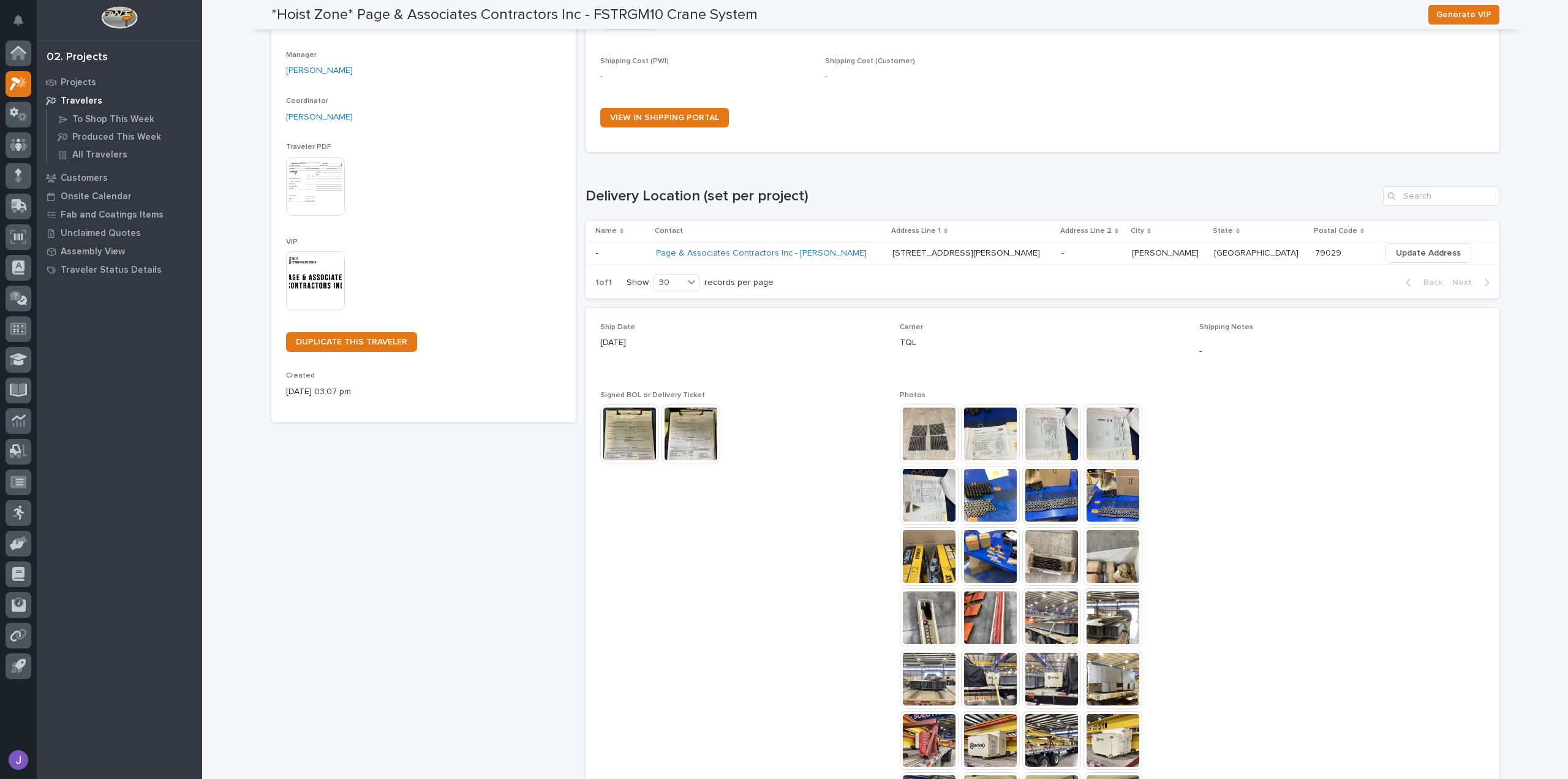
drag, startPoint x: 945, startPoint y: 255, endPoint x: 761, endPoint y: 269, distance: 184.5
click at [877, 331] on div "Ship Date [DATE]" at bounding box center [742, 341] width 285 height 36
click at [731, 250] on link "Page & Associates Contractors Inc - [PERSON_NAME]" at bounding box center [761, 253] width 211 height 10
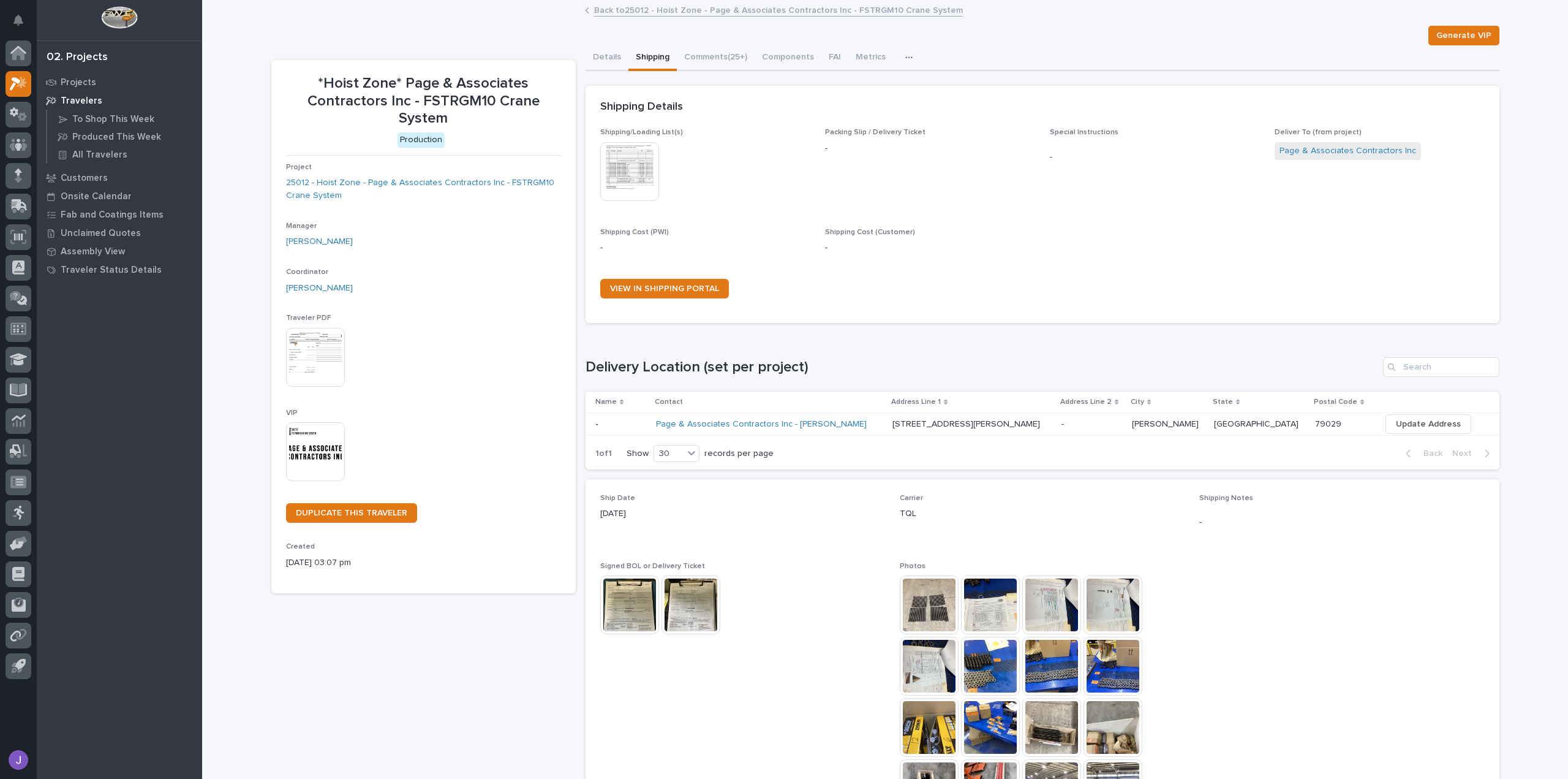
click at [883, 428] on div "Page & Associates Contractors Inc - [PERSON_NAME]" at bounding box center [769, 424] width 227 height 20
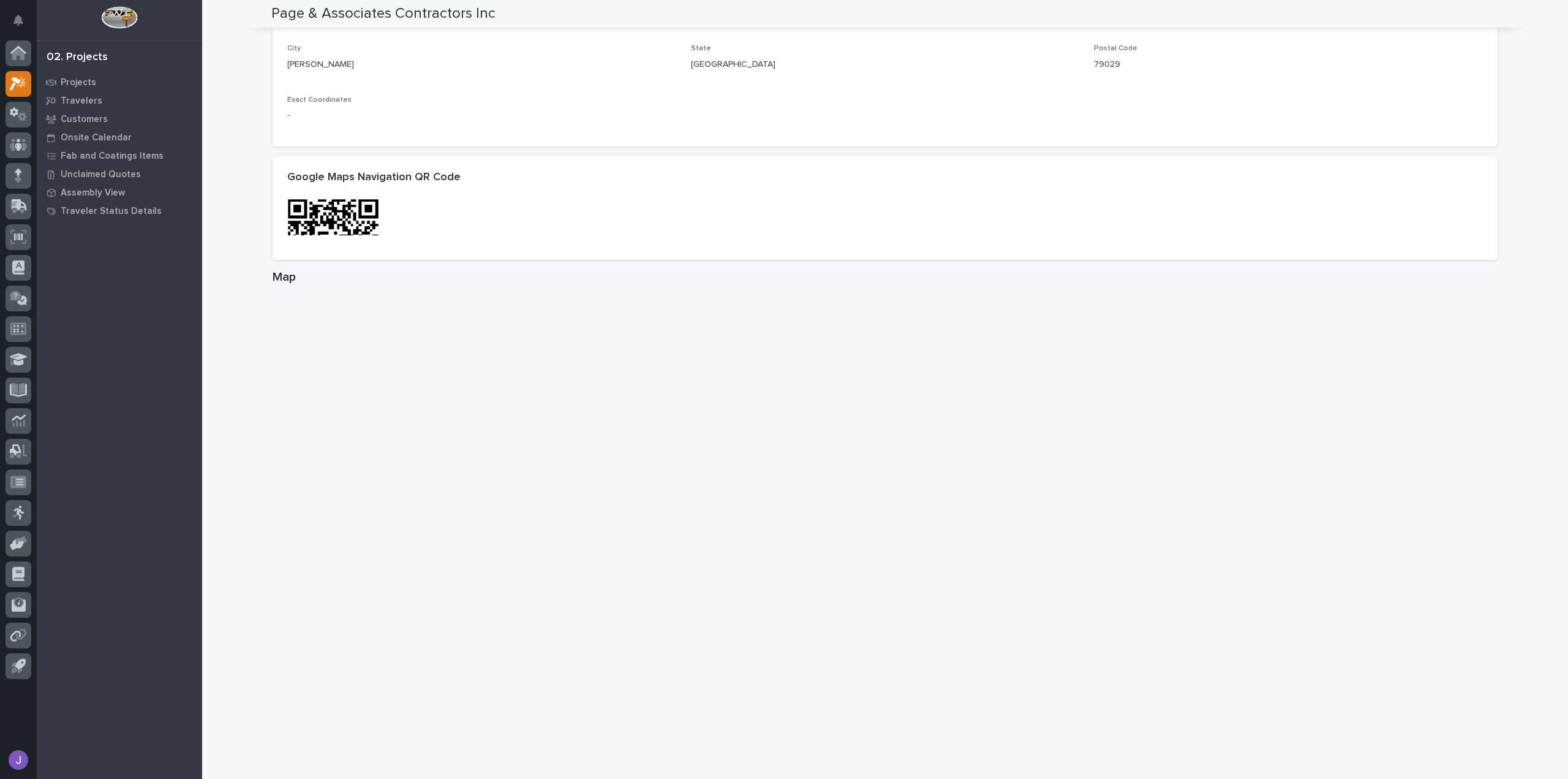
scroll to position [551, 0]
